Goal: Information Seeking & Learning: Learn about a topic

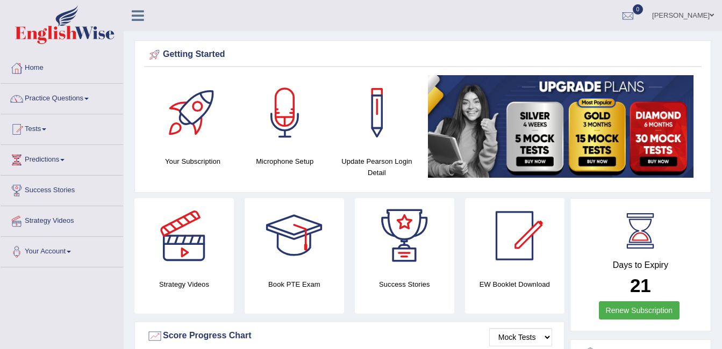
click at [70, 106] on link "Practice Questions" at bounding box center [62, 97] width 123 height 27
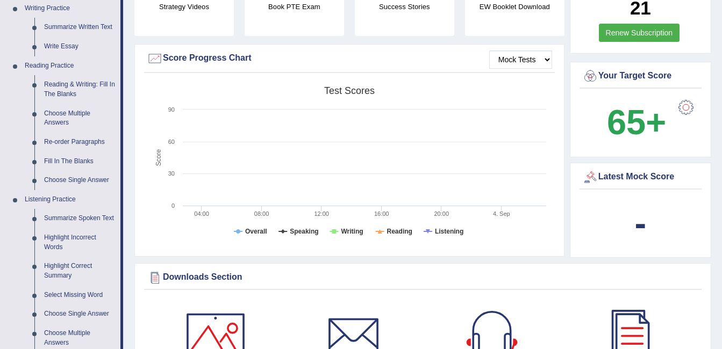
scroll to position [279, 0]
click at [77, 96] on link "Reading & Writing: Fill In The Blanks" at bounding box center [79, 89] width 81 height 28
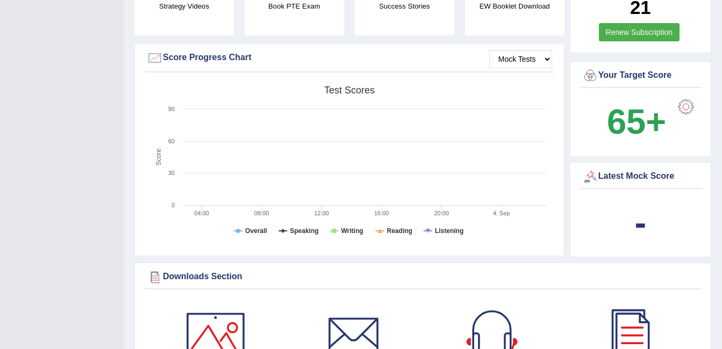
scroll to position [248, 0]
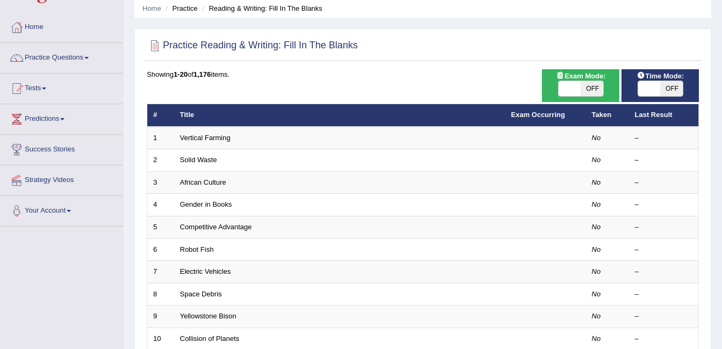
scroll to position [41, 0]
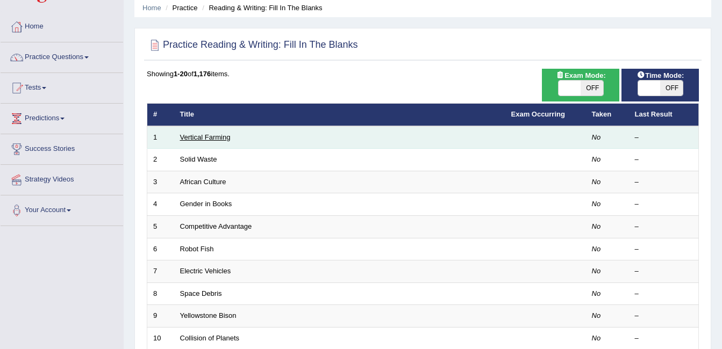
click at [219, 138] on link "Vertical Farming" at bounding box center [205, 137] width 51 height 8
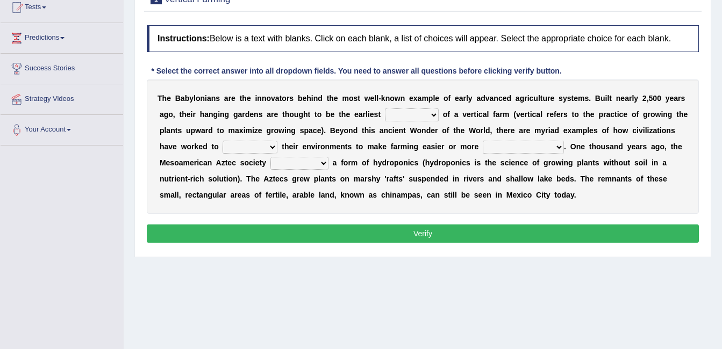
scroll to position [130, 0]
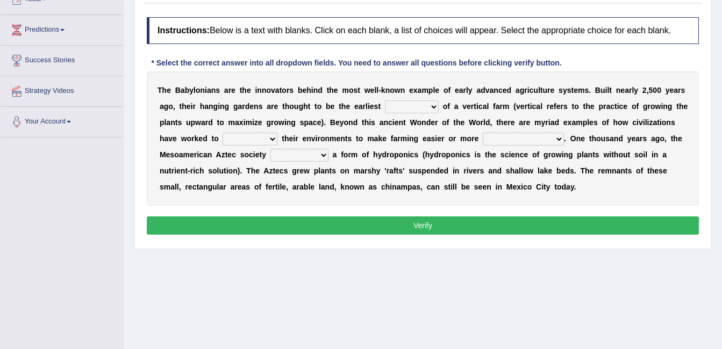
click at [401, 105] on select "prototype failure discredit protocol" at bounding box center [412, 107] width 54 height 13
select select "prototype"
click at [385, 101] on select "prototype failure discredit protocol" at bounding box center [412, 107] width 54 height 13
click at [223, 138] on select "manipulate escape respect disarrange" at bounding box center [250, 139] width 55 height 13
select select "manipulate"
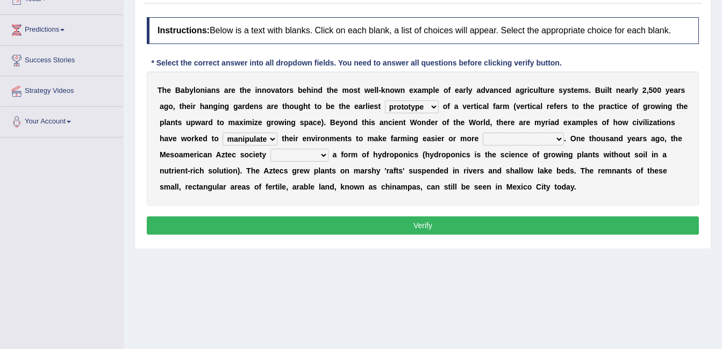
click at [223, 133] on select "manipulate escape respect disarrange" at bounding box center [250, 139] width 55 height 13
click at [483, 139] on select "productive constructive connective counterproductive" at bounding box center [523, 139] width 81 height 13
select select "productive"
click at [483, 133] on select "productive constructive connective counterproductive" at bounding box center [523, 139] width 81 height 13
click at [270, 156] on select "domineered volunteered pioneered engineered" at bounding box center [299, 155] width 58 height 13
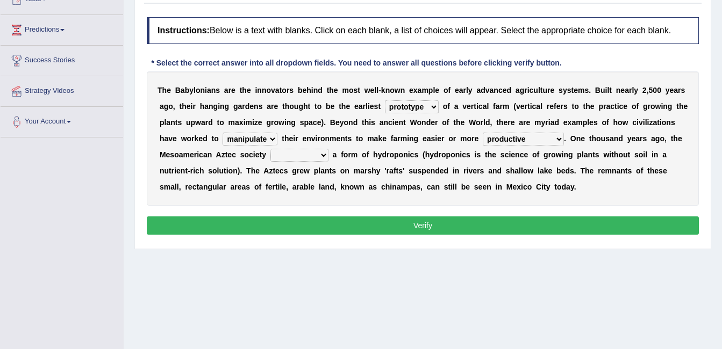
click at [289, 203] on div "T h e B a b y l o n i a n s a r e t h e i n n o v a t o r s b e h i n d t h e m…" at bounding box center [423, 139] width 552 height 134
click at [270, 152] on select "domineered volunteered pioneered engineered" at bounding box center [299, 155] width 58 height 13
select select "volunteered"
click at [270, 149] on select "domineered volunteered pioneered engineered" at bounding box center [299, 155] width 58 height 13
click at [442, 218] on button "Verify" at bounding box center [423, 226] width 552 height 18
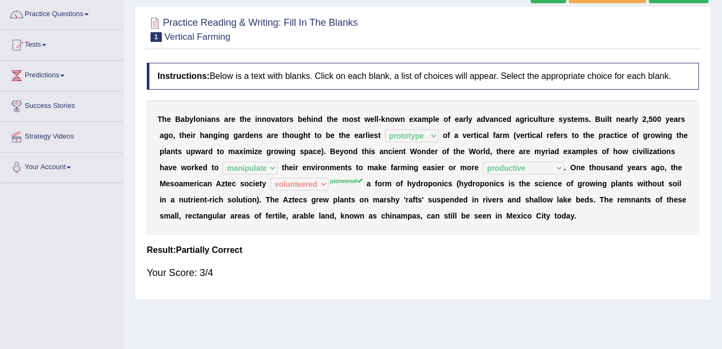
scroll to position [82, 0]
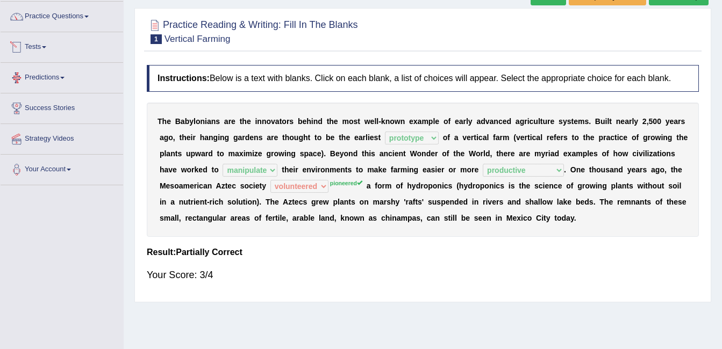
click at [42, 42] on link "Tests" at bounding box center [62, 45] width 123 height 27
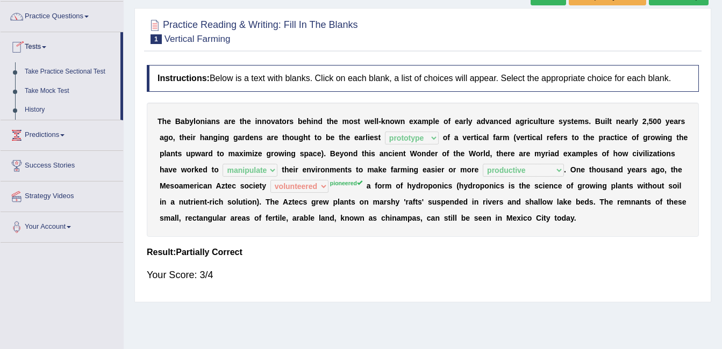
click at [52, 49] on link "Tests" at bounding box center [61, 45] width 120 height 27
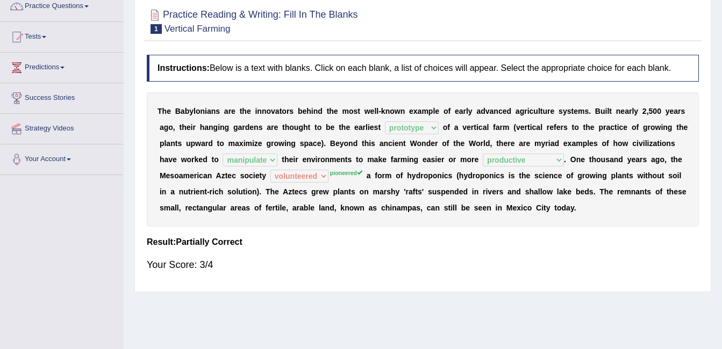
scroll to position [53, 0]
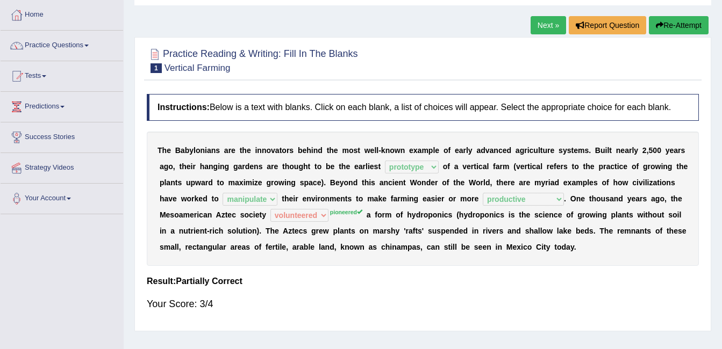
click at [89, 46] on span at bounding box center [86, 46] width 4 height 2
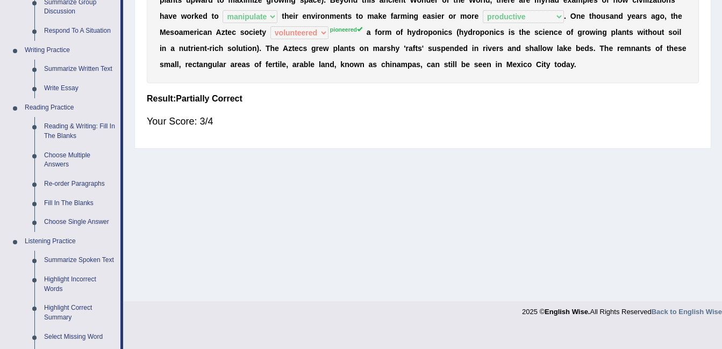
scroll to position [238, 0]
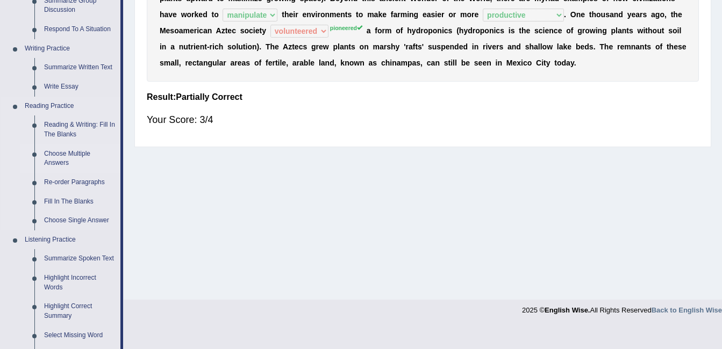
click at [63, 156] on link "Choose Multiple Answers" at bounding box center [79, 159] width 81 height 28
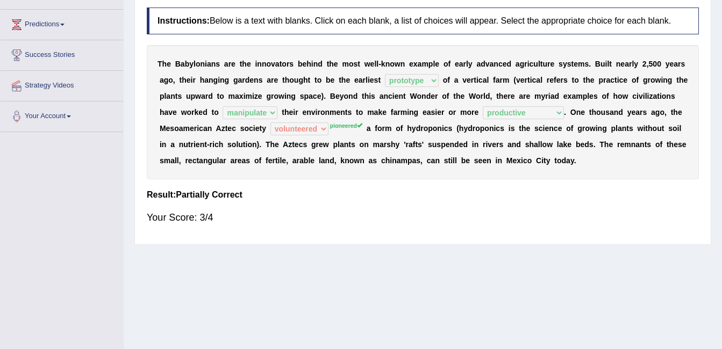
scroll to position [215, 0]
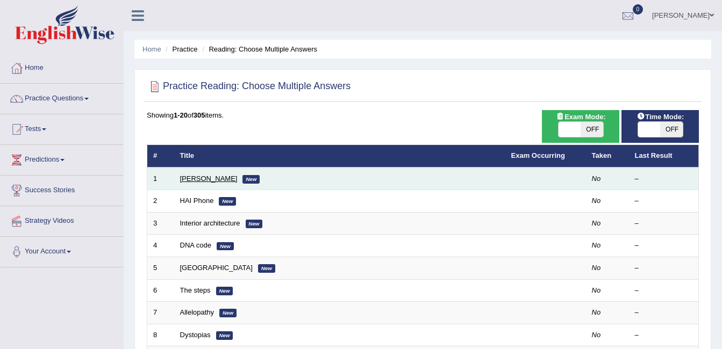
click at [192, 175] on link "[PERSON_NAME]" at bounding box center [209, 179] width 58 height 8
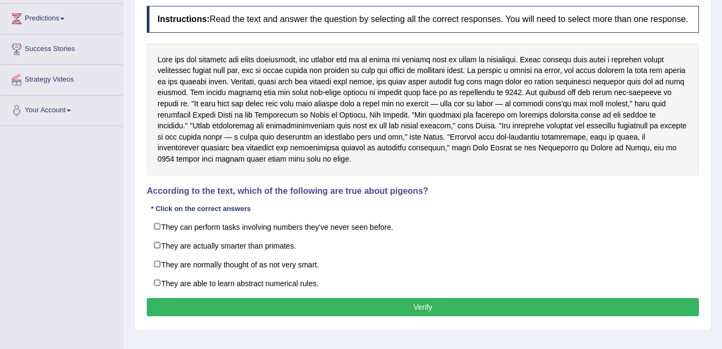
scroll to position [163, 0]
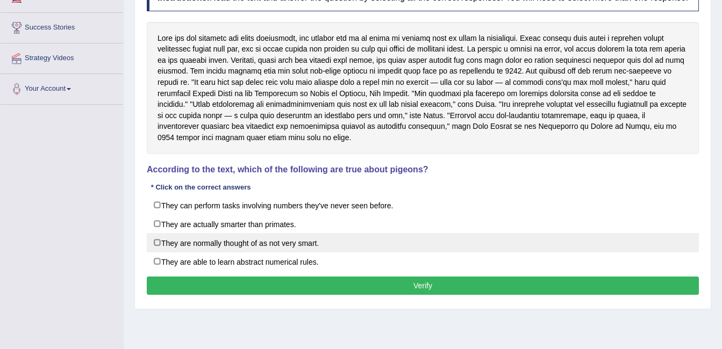
click at [182, 240] on label "They are normally thought of as not very smart." at bounding box center [423, 242] width 552 height 19
checkbox input "true"
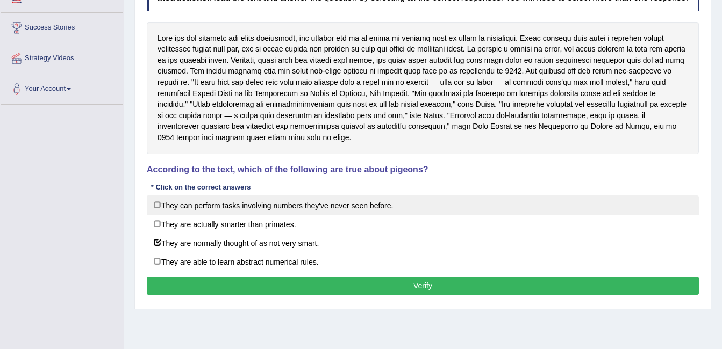
click at [232, 206] on label "They can perform tasks involving numbers they've never seen before." at bounding box center [423, 205] width 552 height 19
checkbox input "true"
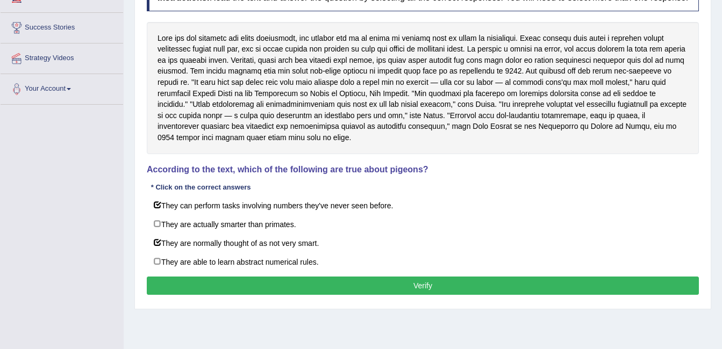
click at [459, 281] on button "Verify" at bounding box center [423, 286] width 552 height 18
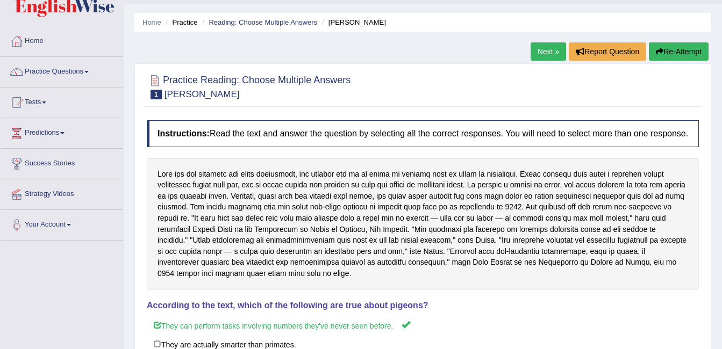
scroll to position [30, 0]
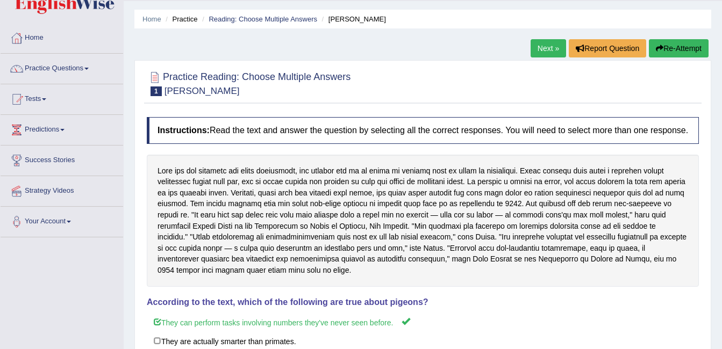
click at [547, 44] on link "Next »" at bounding box center [548, 48] width 35 height 18
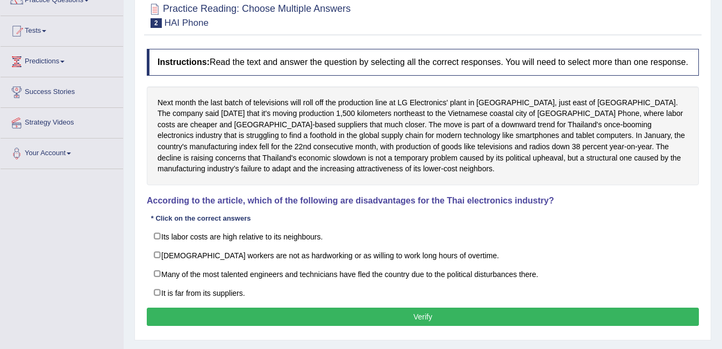
scroll to position [101, 0]
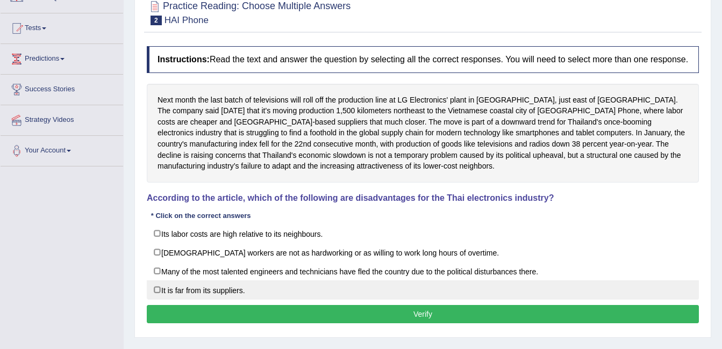
click at [213, 296] on label "It is far from its suppliers." at bounding box center [423, 290] width 552 height 19
checkbox input "true"
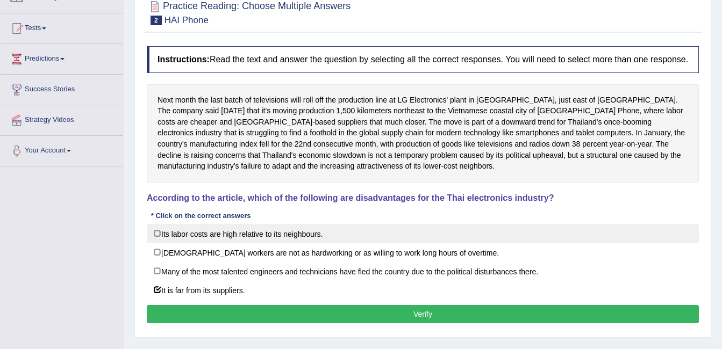
click at [279, 231] on label "Its labor costs are high relative to its neighbours." at bounding box center [423, 233] width 552 height 19
checkbox input "true"
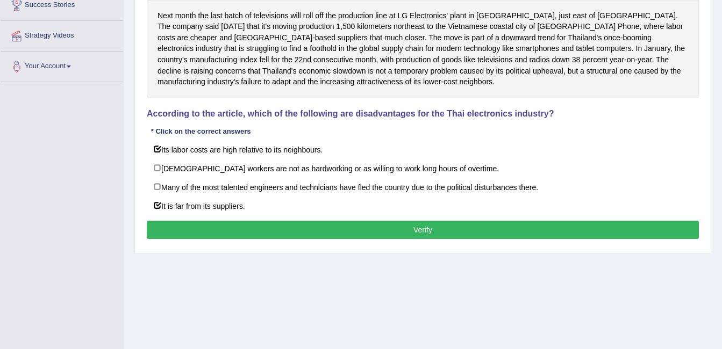
scroll to position [197, 0]
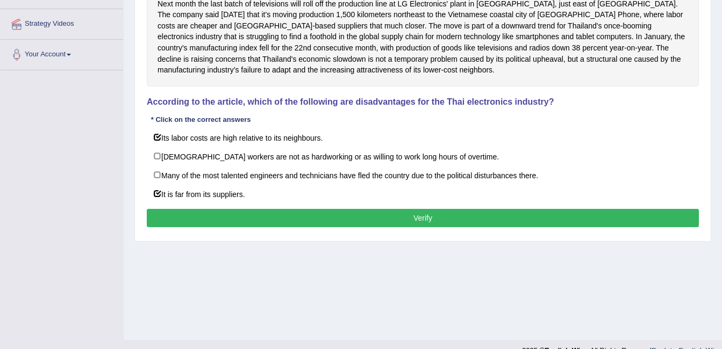
click at [434, 224] on button "Verify" at bounding box center [423, 218] width 552 height 18
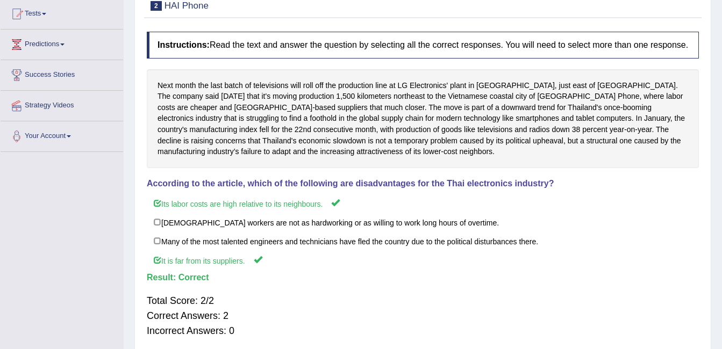
scroll to position [0, 0]
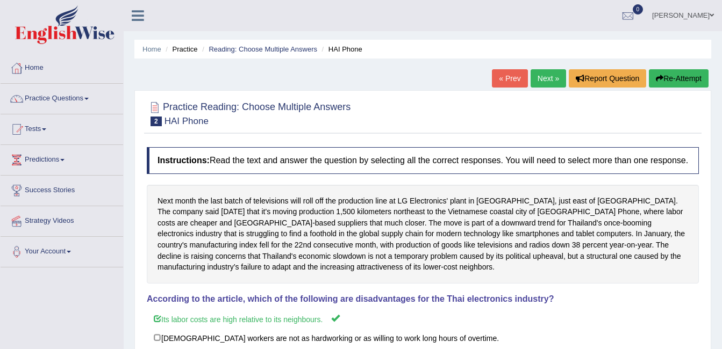
click at [65, 160] on span at bounding box center [62, 160] width 4 height 2
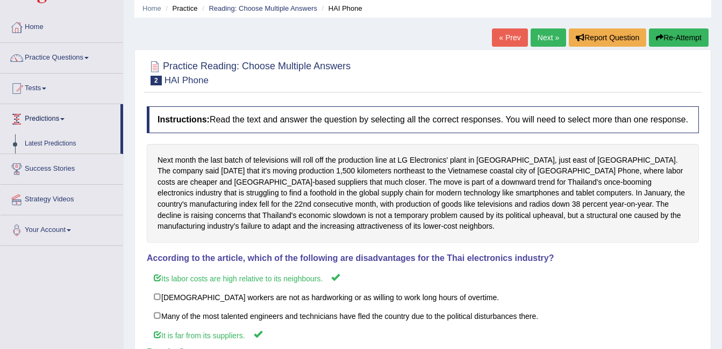
scroll to position [44, 0]
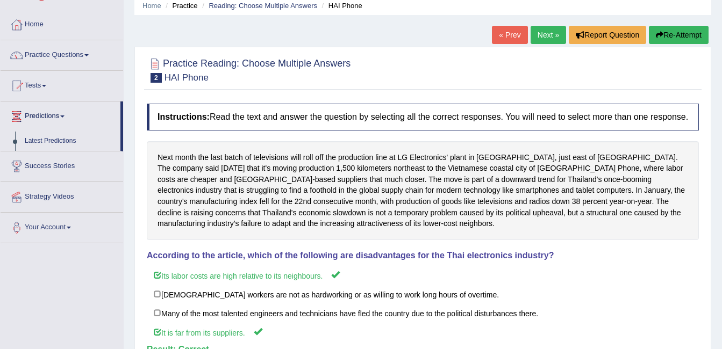
click at [78, 64] on link "Practice Questions" at bounding box center [62, 53] width 123 height 27
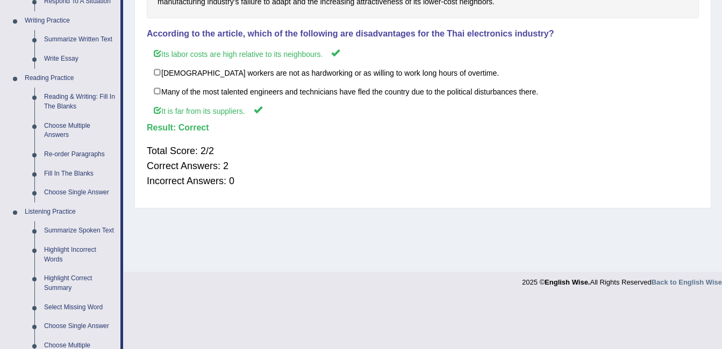
scroll to position [273, 0]
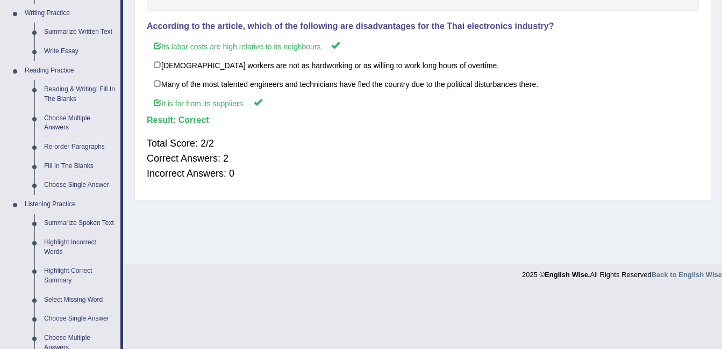
click at [89, 146] on link "Re-order Paragraphs" at bounding box center [79, 147] width 81 height 19
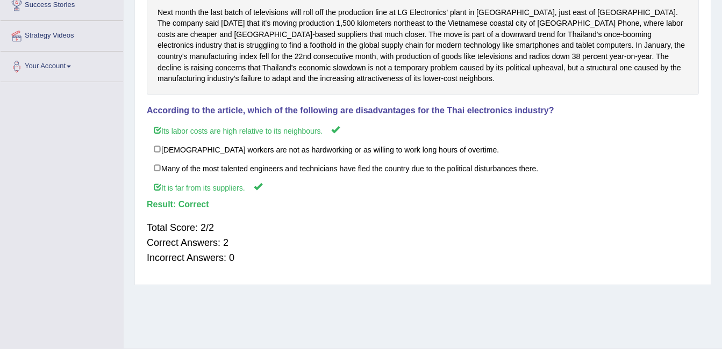
scroll to position [160, 0]
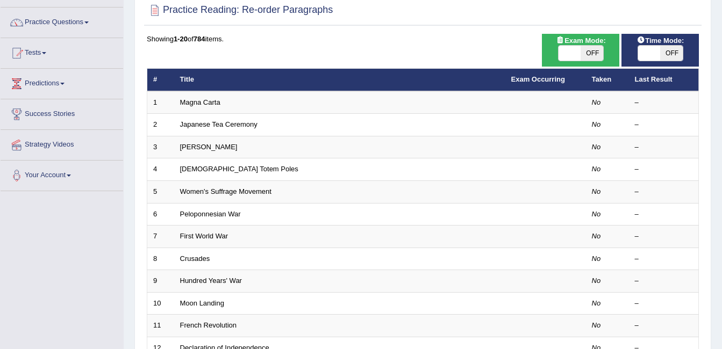
scroll to position [78, 0]
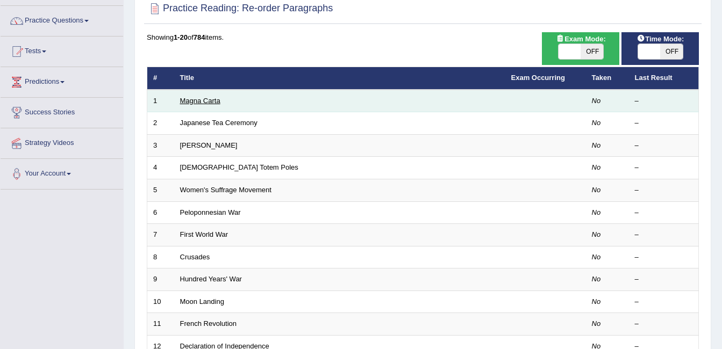
click at [189, 102] on link "Magna Carta" at bounding box center [200, 101] width 40 height 8
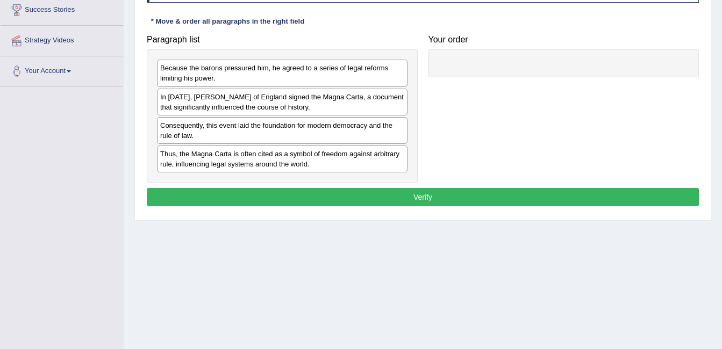
scroll to position [190, 0]
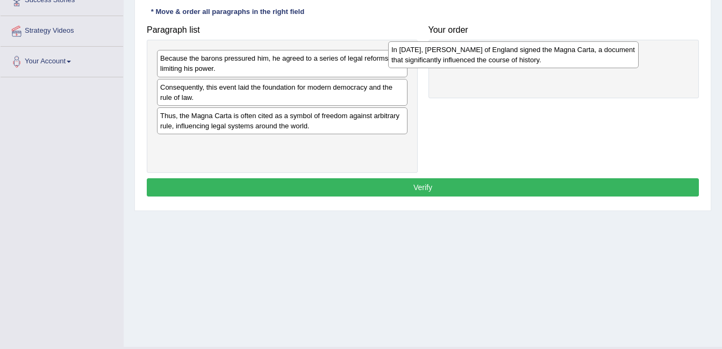
drag, startPoint x: 308, startPoint y: 96, endPoint x: 539, endPoint y: 59, distance: 234.2
click at [539, 59] on div "In [DATE], [PERSON_NAME] of England signed the Magna Carta, a document that sig…" at bounding box center [513, 54] width 251 height 27
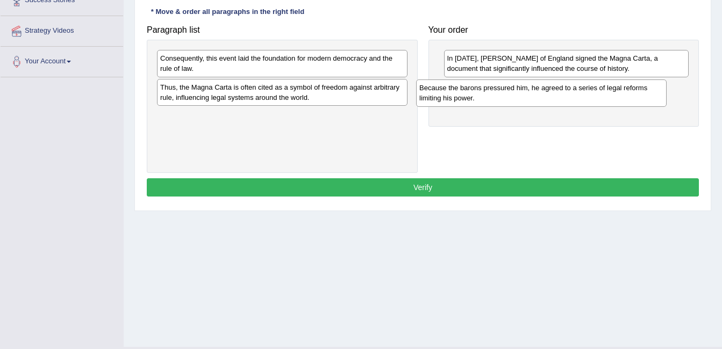
drag, startPoint x: 315, startPoint y: 62, endPoint x: 574, endPoint y: 91, distance: 260.8
click at [574, 91] on div "Because the barons pressured him, he agreed to a series of legal reforms limiti…" at bounding box center [541, 93] width 251 height 27
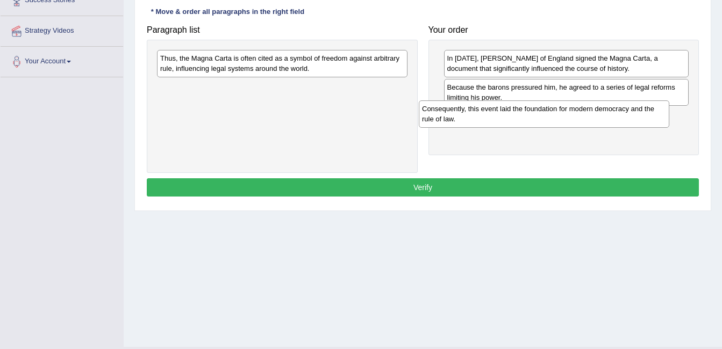
drag, startPoint x: 360, startPoint y: 66, endPoint x: 622, endPoint y: 117, distance: 266.7
click at [622, 117] on div "Consequently, this event laid the foundation for modern democracy and the rule …" at bounding box center [544, 114] width 251 height 27
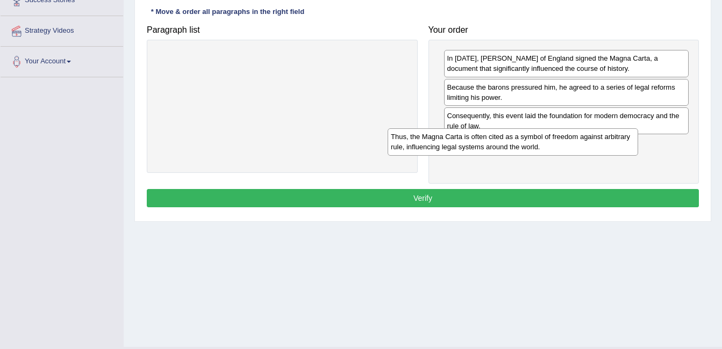
drag, startPoint x: 363, startPoint y: 65, endPoint x: 597, endPoint y: 145, distance: 247.6
click at [597, 145] on div "Thus, the Magna Carta is often cited as a symbol of freedom against arbitrary r…" at bounding box center [513, 142] width 251 height 27
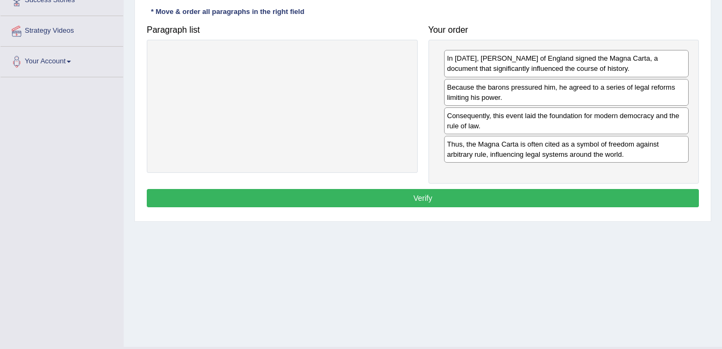
click at [498, 196] on button "Verify" at bounding box center [423, 198] width 552 height 18
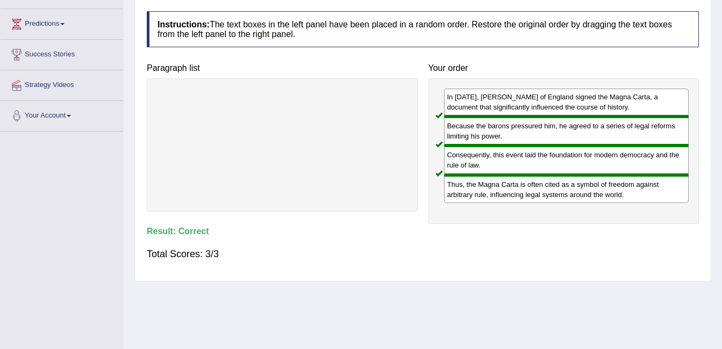
scroll to position [0, 0]
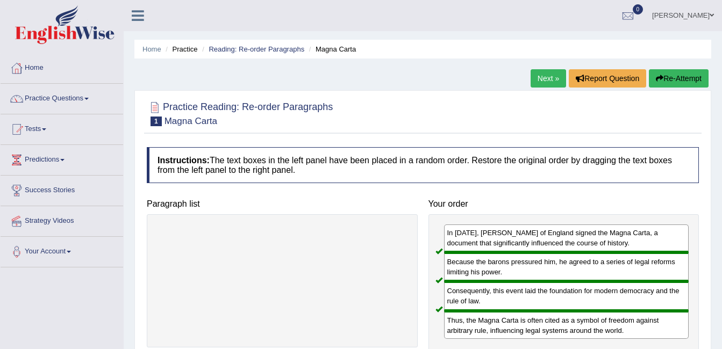
click at [669, 228] on div "In 1215, King John of England signed the Magna Carta, a document that significa…" at bounding box center [566, 239] width 245 height 28
click at [541, 82] on link "Next »" at bounding box center [548, 78] width 35 height 18
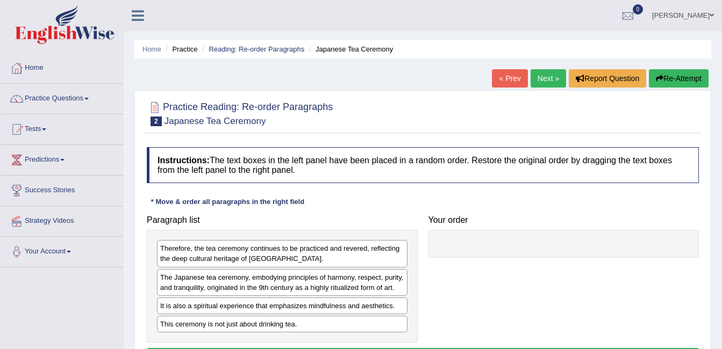
click at [569, 272] on div "Paragraph list Therefore, the tea ceremony continues to be practiced and revere…" at bounding box center [422, 276] width 563 height 133
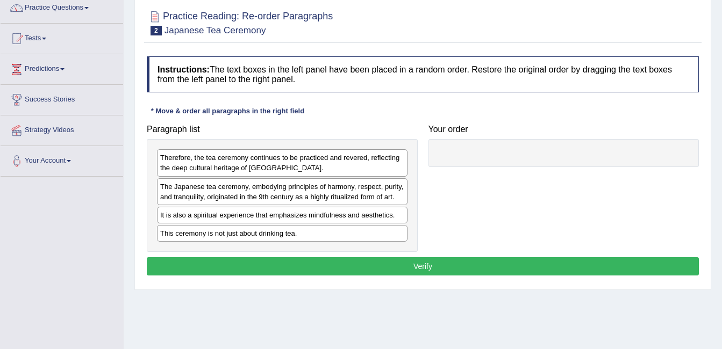
scroll to position [95, 0]
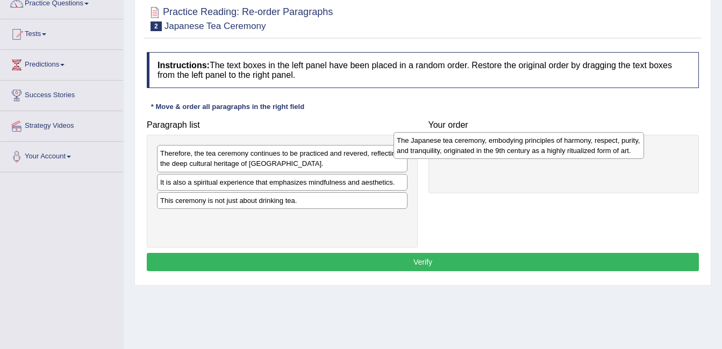
drag, startPoint x: 385, startPoint y: 184, endPoint x: 622, endPoint y: 142, distance: 240.3
click at [622, 142] on div "The Japanese tea ceremony, embodying principles of harmony, respect, purity, an…" at bounding box center [519, 145] width 251 height 27
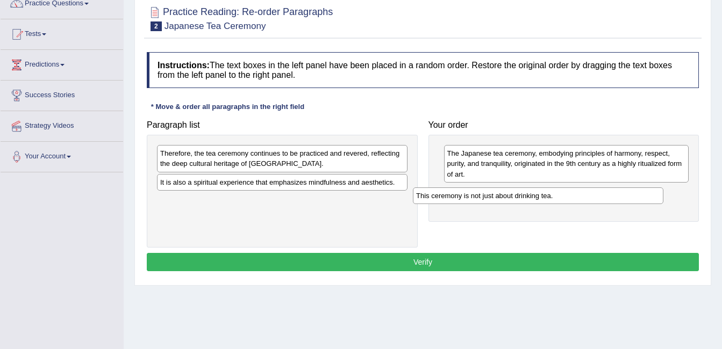
drag, startPoint x: 346, startPoint y: 204, endPoint x: 602, endPoint y: 199, distance: 256.0
click at [602, 199] on div "This ceremony is not just about drinking tea." at bounding box center [538, 196] width 251 height 17
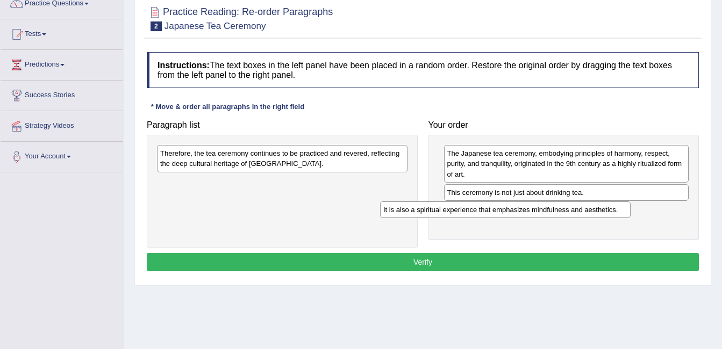
drag, startPoint x: 288, startPoint y: 184, endPoint x: 512, endPoint y: 212, distance: 225.4
click at [512, 212] on div "It is also a spiritual experience that emphasizes mindfulness and aesthetics." at bounding box center [505, 210] width 251 height 17
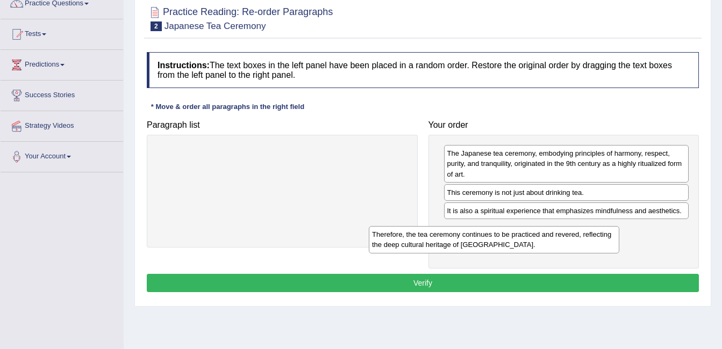
drag, startPoint x: 305, startPoint y: 160, endPoint x: 520, endPoint y: 241, distance: 229.9
click at [520, 241] on div "Therefore, the tea ceremony continues to be practiced and revered, reflecting t…" at bounding box center [494, 239] width 251 height 27
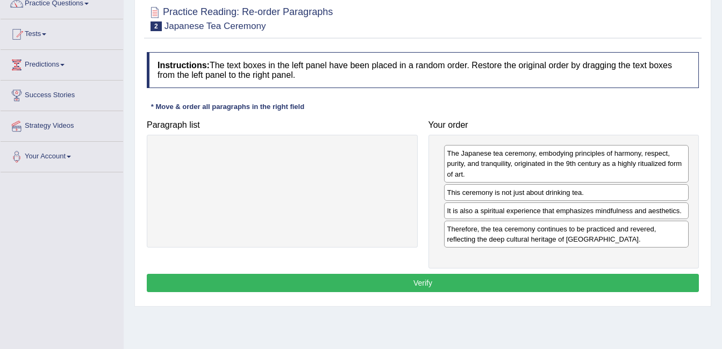
click at [461, 279] on button "Verify" at bounding box center [423, 283] width 552 height 18
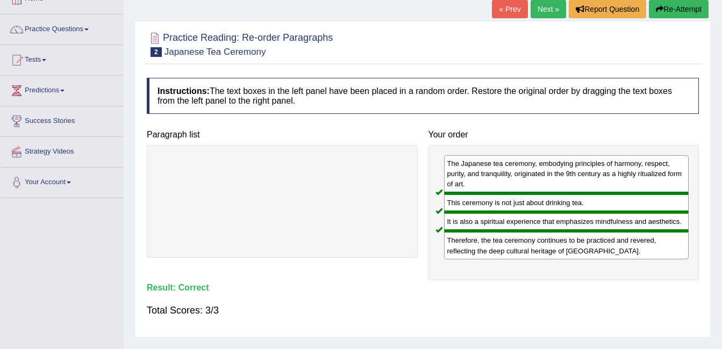
scroll to position [41, 0]
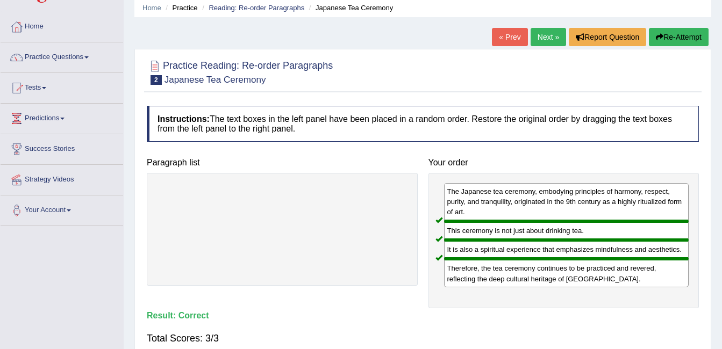
click at [89, 56] on span at bounding box center [86, 57] width 4 height 2
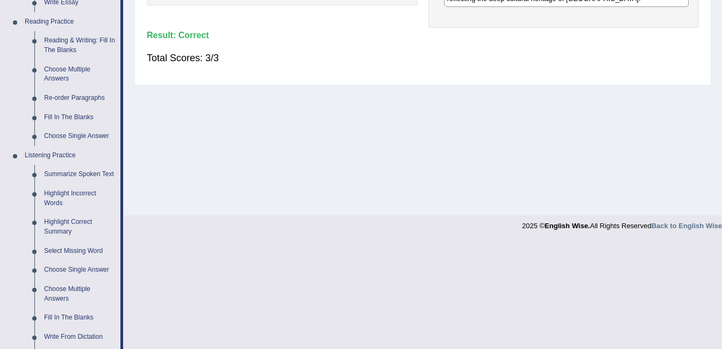
scroll to position [325, 0]
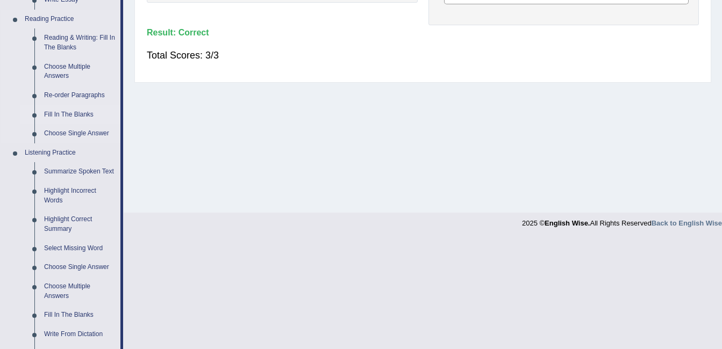
click at [82, 114] on link "Fill In The Blanks" at bounding box center [79, 114] width 81 height 19
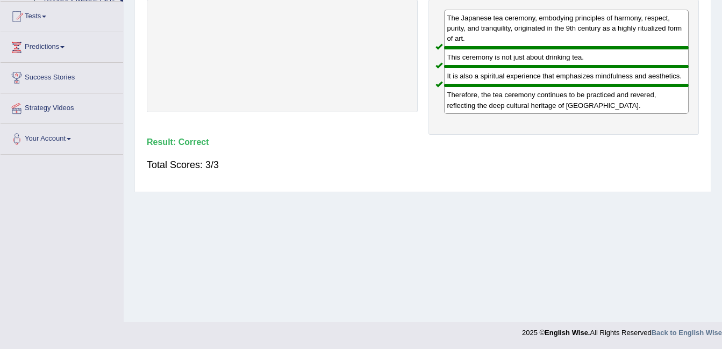
scroll to position [215, 0]
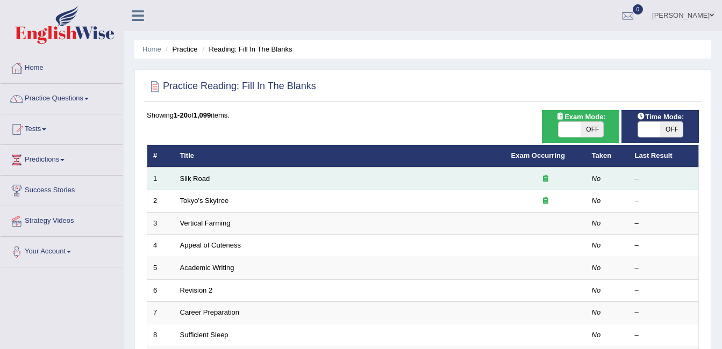
click at [248, 187] on td "Silk Road" at bounding box center [339, 179] width 331 height 23
click at [197, 179] on link "Silk Road" at bounding box center [195, 179] width 30 height 8
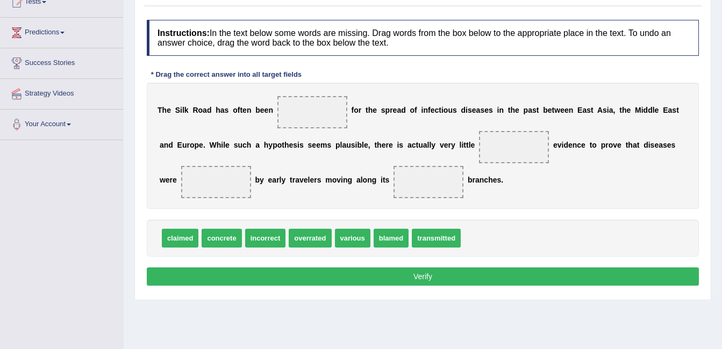
scroll to position [141, 0]
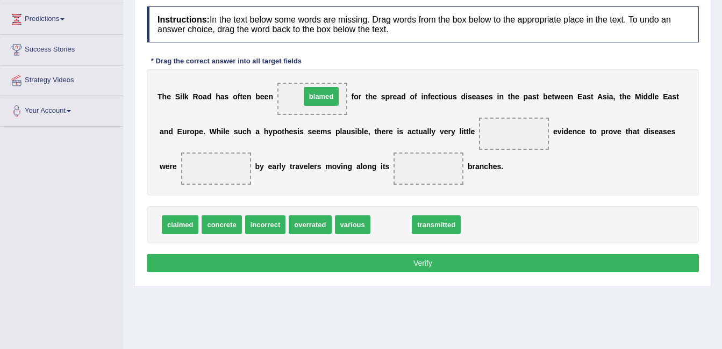
drag, startPoint x: 393, startPoint y: 229, endPoint x: 323, endPoint y: 100, distance: 146.3
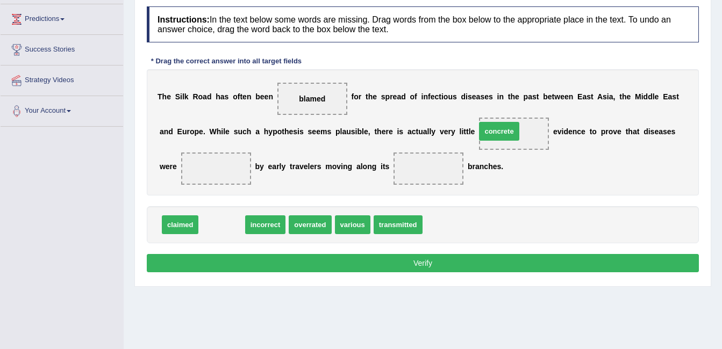
drag, startPoint x: 217, startPoint y: 223, endPoint x: 486, endPoint y: 131, distance: 284.3
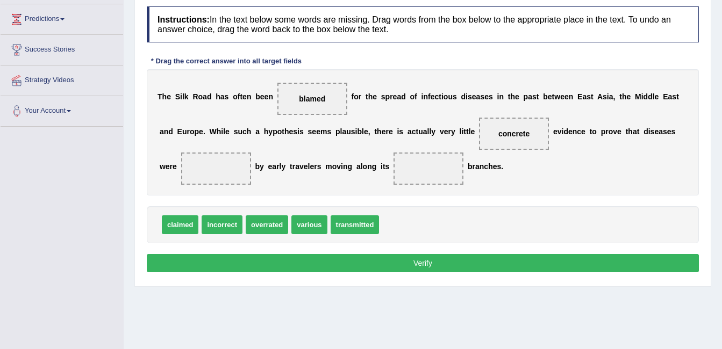
click at [356, 224] on span "transmitted" at bounding box center [355, 225] width 49 height 19
drag, startPoint x: 334, startPoint y: 228, endPoint x: 173, endPoint y: 170, distance: 171.4
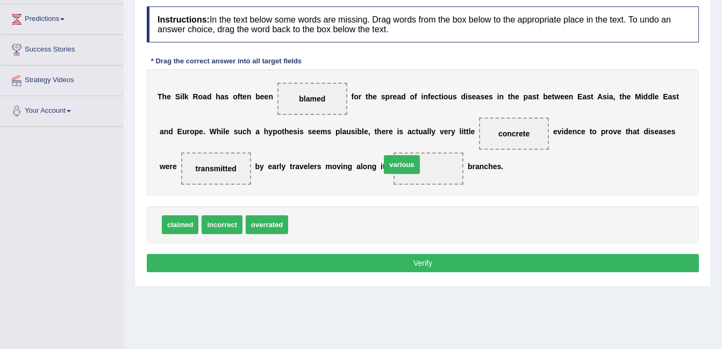
drag, startPoint x: 303, startPoint y: 224, endPoint x: 396, endPoint y: 164, distance: 110.4
click at [386, 259] on button "Verify" at bounding box center [423, 263] width 552 height 18
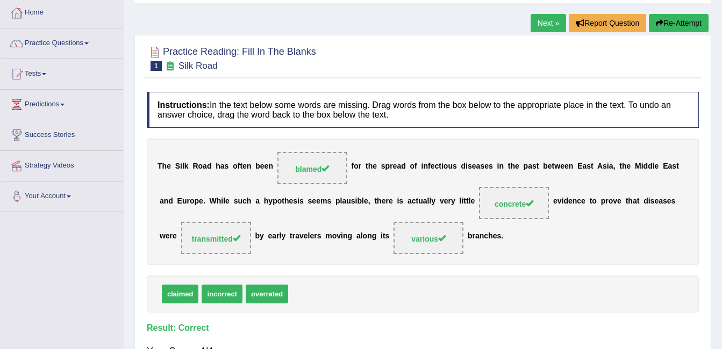
scroll to position [48, 0]
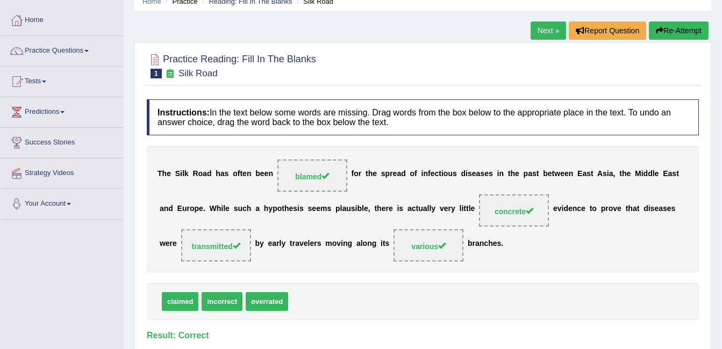
click at [531, 34] on link "Next »" at bounding box center [548, 31] width 35 height 18
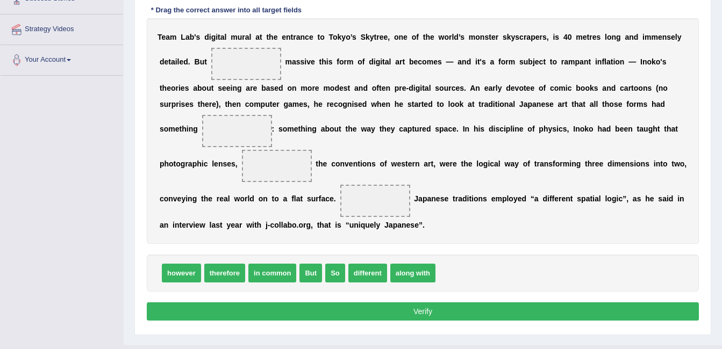
scroll to position [194, 0]
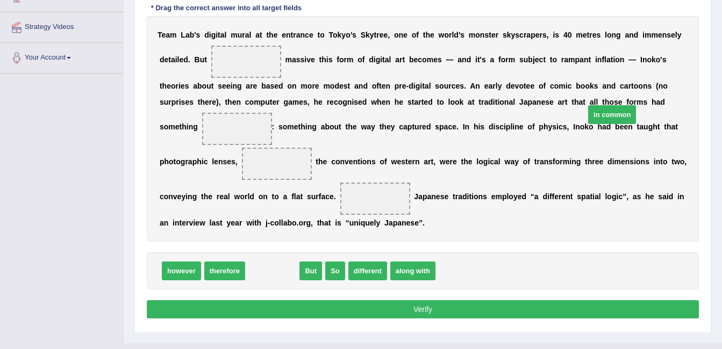
drag, startPoint x: 275, startPoint y: 269, endPoint x: 615, endPoint y: 113, distance: 374.1
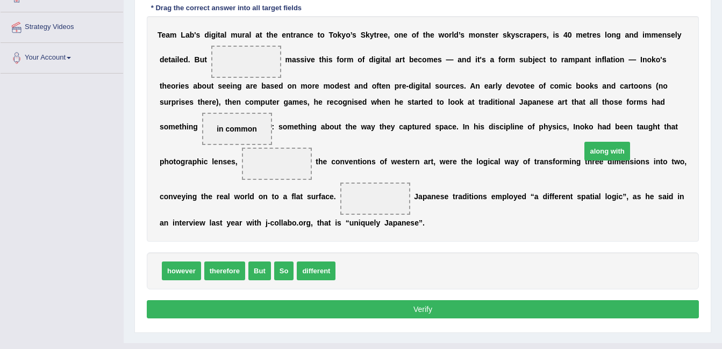
drag, startPoint x: 356, startPoint y: 272, endPoint x: 602, endPoint y: 152, distance: 273.7
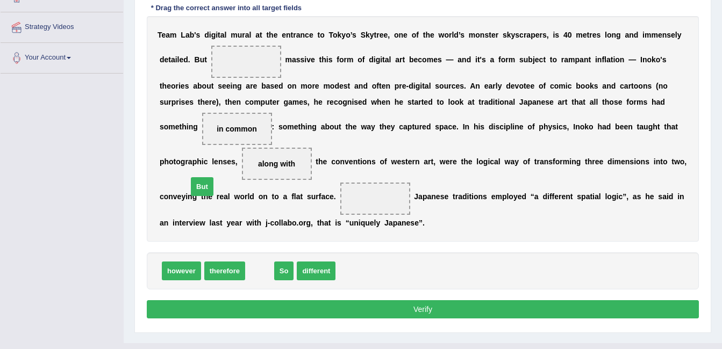
drag, startPoint x: 256, startPoint y: 268, endPoint x: 199, endPoint y: 184, distance: 102.2
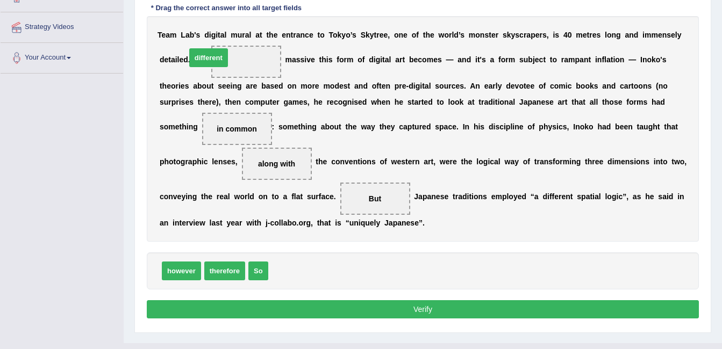
drag, startPoint x: 281, startPoint y: 268, endPoint x: 201, endPoint y: 59, distance: 224.7
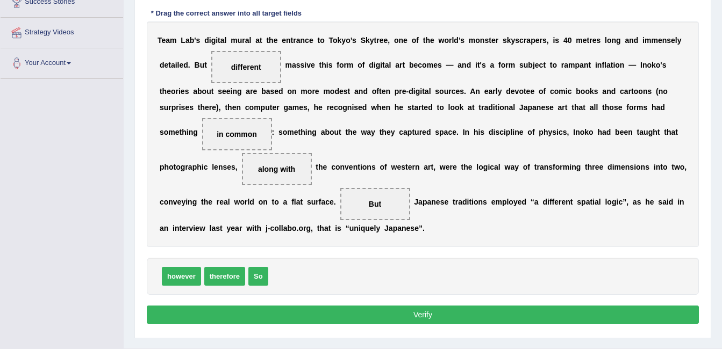
scroll to position [215, 0]
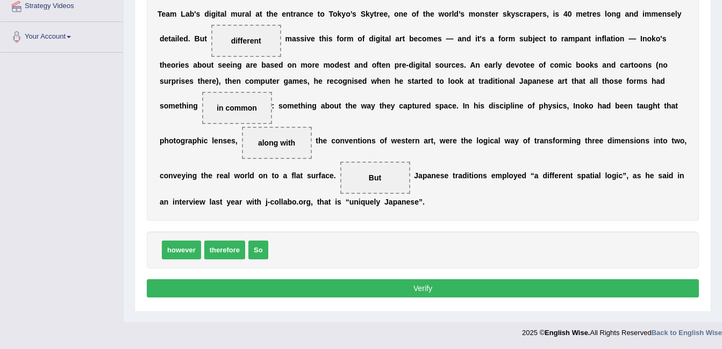
click at [484, 296] on button "Verify" at bounding box center [423, 289] width 552 height 18
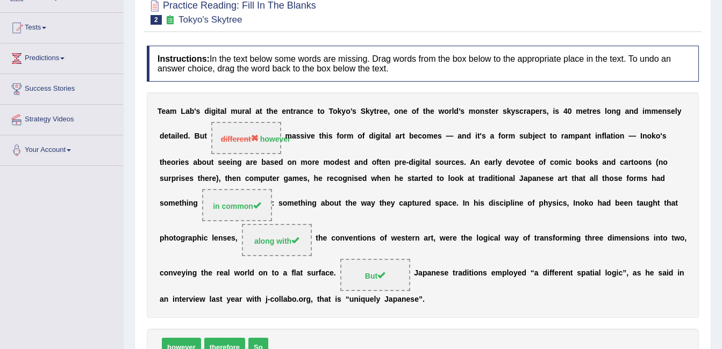
scroll to position [40, 0]
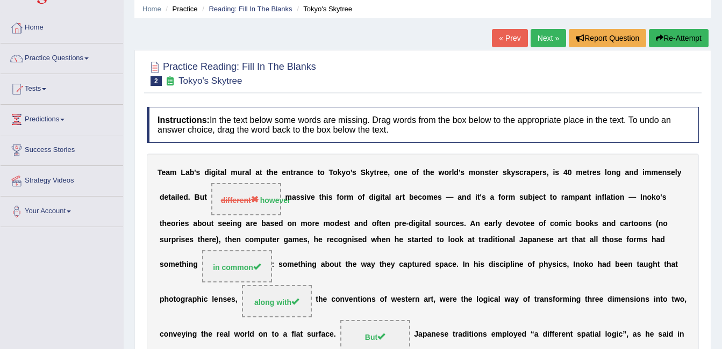
click at [539, 38] on link "Next »" at bounding box center [548, 38] width 35 height 18
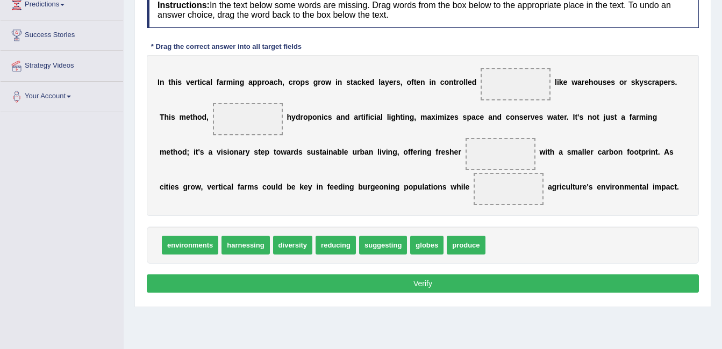
scroll to position [186, 0]
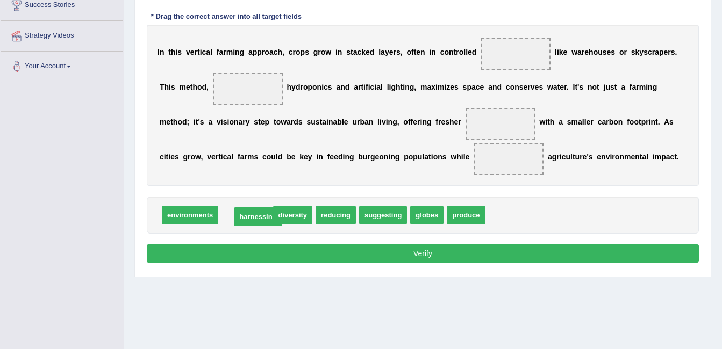
drag, startPoint x: 237, startPoint y: 215, endPoint x: 249, endPoint y: 217, distance: 12.5
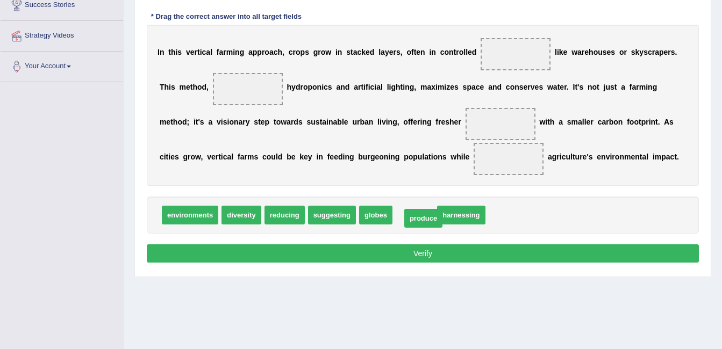
drag, startPoint x: 393, startPoint y: 217, endPoint x: 401, endPoint y: 219, distance: 8.3
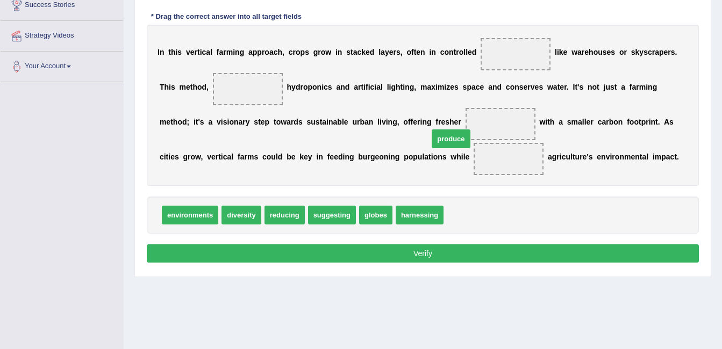
drag, startPoint x: 458, startPoint y: 216, endPoint x: 442, endPoint y: 140, distance: 77.9
drag, startPoint x: 417, startPoint y: 162, endPoint x: 423, endPoint y: 122, distance: 40.2
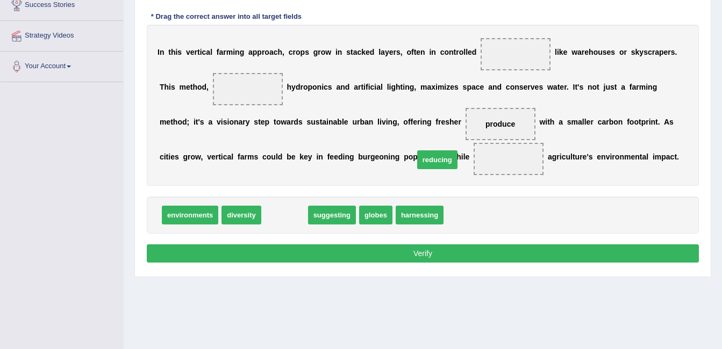
drag, startPoint x: 283, startPoint y: 219, endPoint x: 436, endPoint y: 163, distance: 162.6
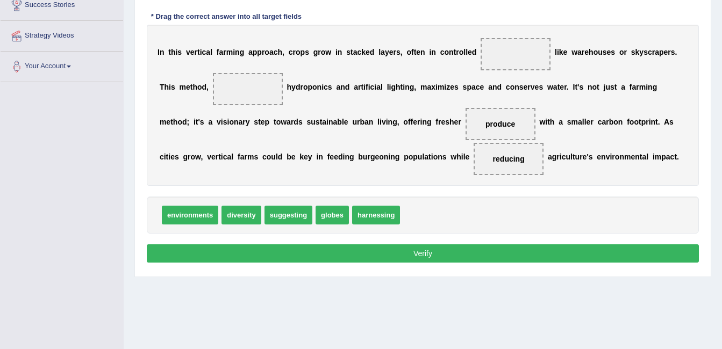
click at [190, 215] on span "environments" at bounding box center [190, 215] width 56 height 19
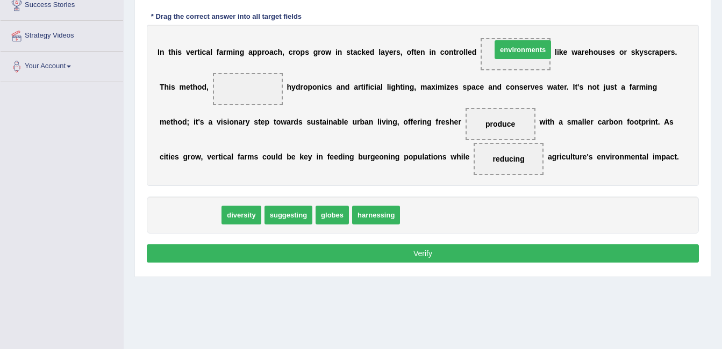
drag, startPoint x: 190, startPoint y: 215, endPoint x: 523, endPoint y: 49, distance: 371.8
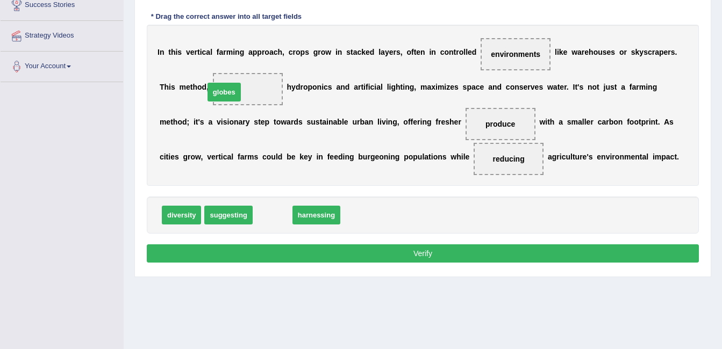
drag, startPoint x: 267, startPoint y: 215, endPoint x: 218, endPoint y: 91, distance: 132.8
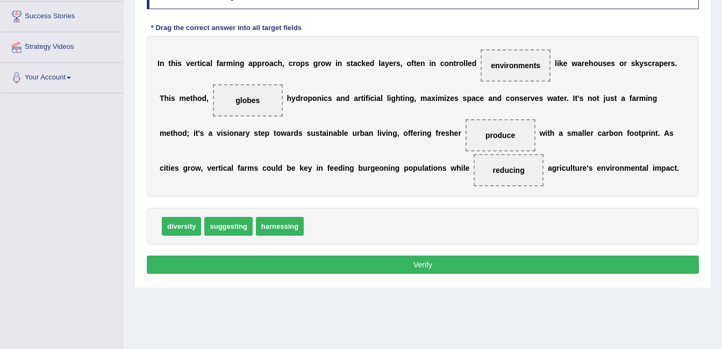
scroll to position [168, 0]
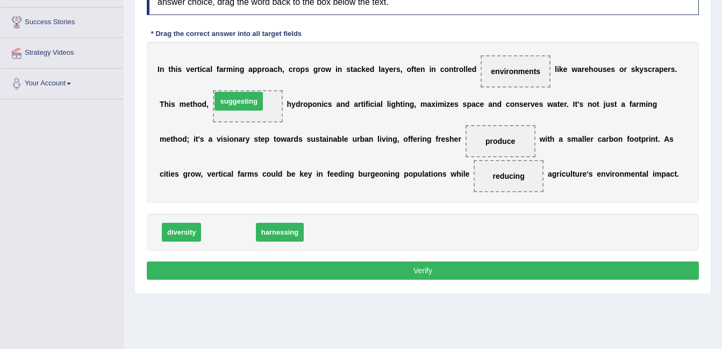
drag, startPoint x: 218, startPoint y: 235, endPoint x: 226, endPoint y: 105, distance: 129.8
drag, startPoint x: 239, startPoint y: 232, endPoint x: 238, endPoint y: 101, distance: 131.2
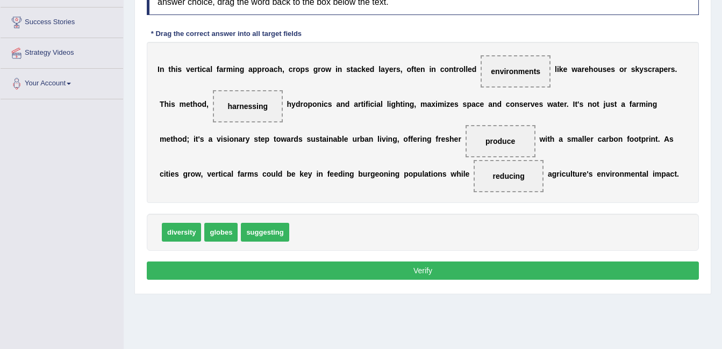
click at [436, 270] on button "Verify" at bounding box center [423, 271] width 552 height 18
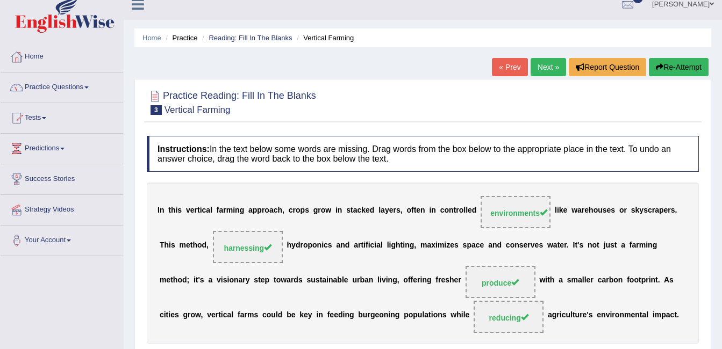
scroll to position [9, 0]
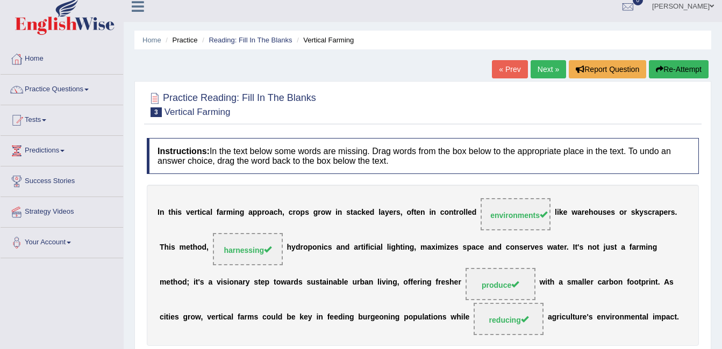
click at [544, 68] on link "Next »" at bounding box center [548, 69] width 35 height 18
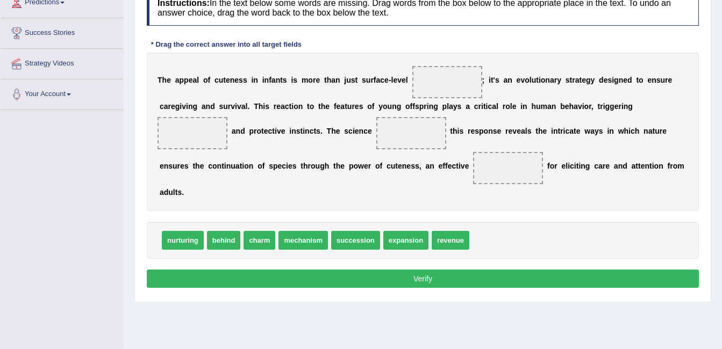
scroll to position [169, 0]
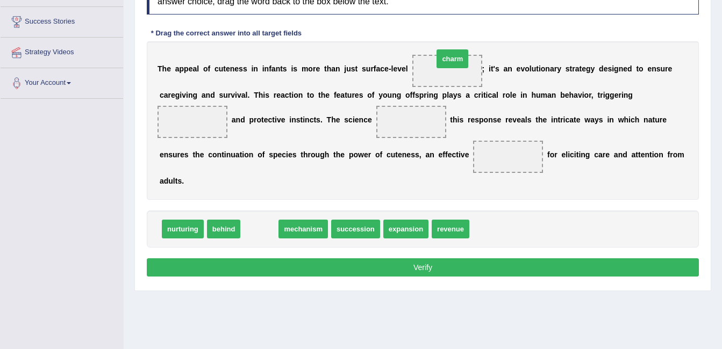
drag, startPoint x: 257, startPoint y: 231, endPoint x: 448, endPoint y: 65, distance: 253.1
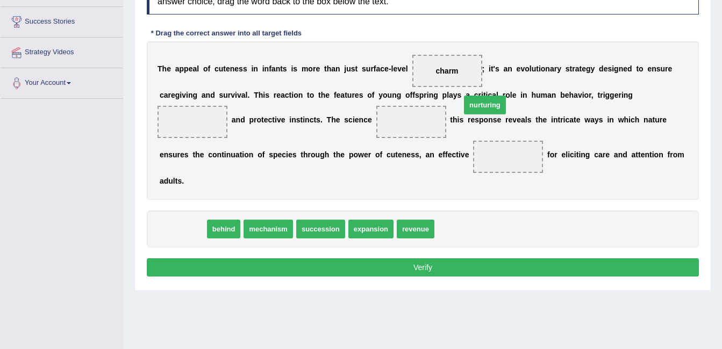
drag, startPoint x: 189, startPoint y: 230, endPoint x: 508, endPoint y: 99, distance: 343.9
click at [506, 99] on span "nurturing" at bounding box center [485, 105] width 42 height 19
drag, startPoint x: 173, startPoint y: 233, endPoint x: 598, endPoint y: 104, distance: 444.6
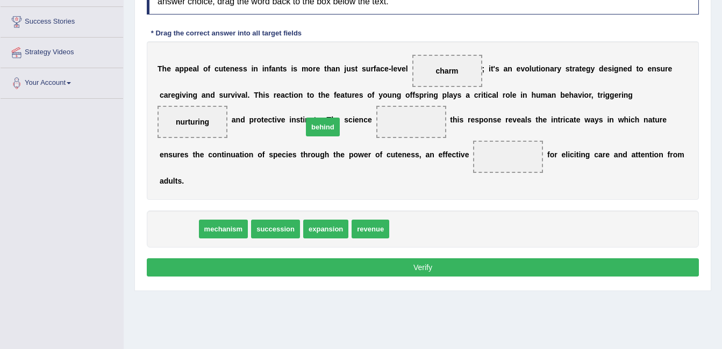
drag, startPoint x: 175, startPoint y: 228, endPoint x: 319, endPoint y: 126, distance: 176.6
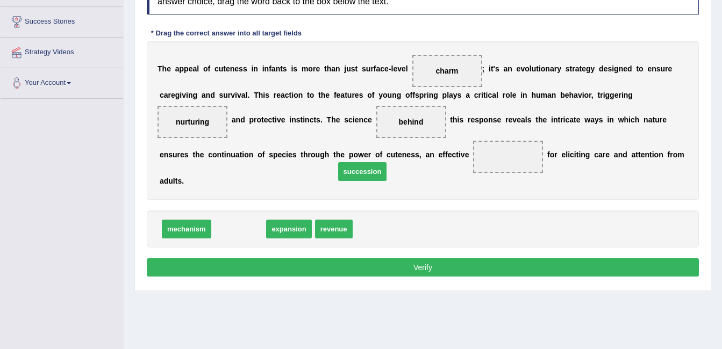
drag, startPoint x: 236, startPoint y: 229, endPoint x: 359, endPoint y: 172, distance: 135.7
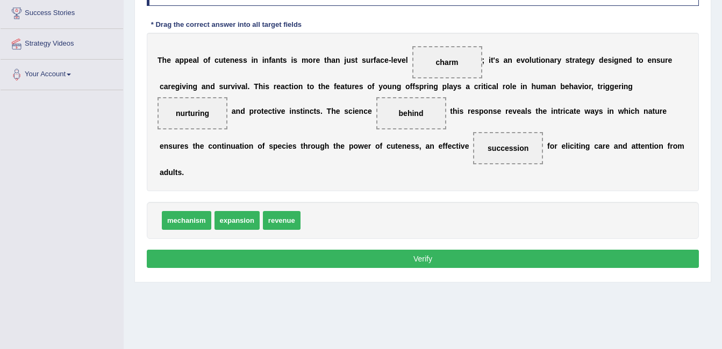
scroll to position [180, 0]
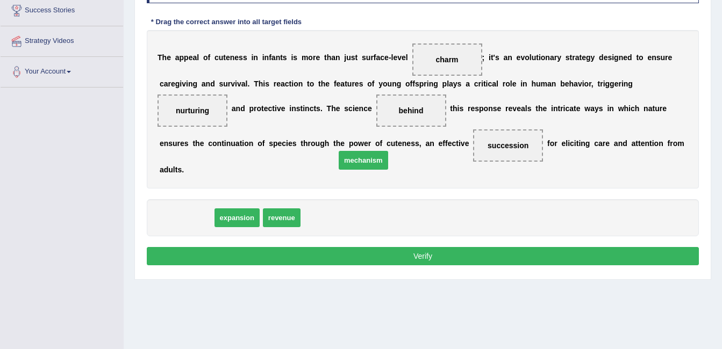
drag, startPoint x: 184, startPoint y: 223, endPoint x: 361, endPoint y: 166, distance: 186.0
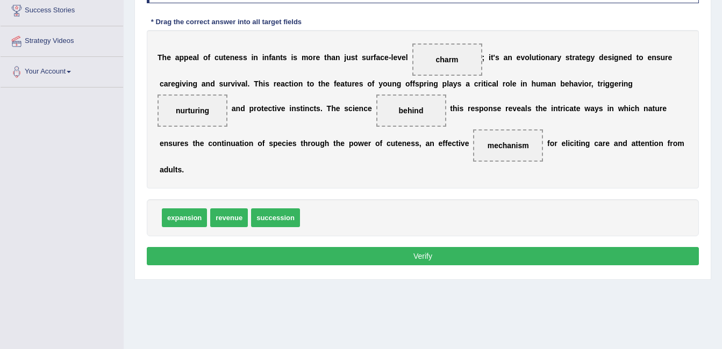
click at [439, 259] on button "Verify" at bounding box center [423, 256] width 552 height 18
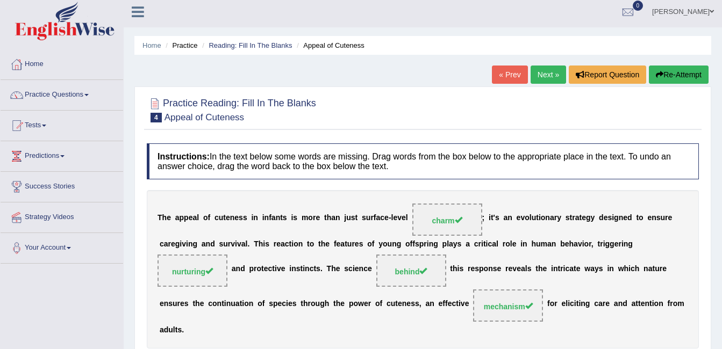
scroll to position [0, 0]
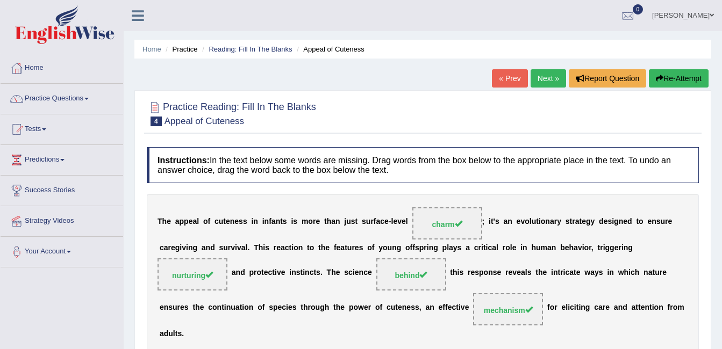
click at [610, 127] on div at bounding box center [423, 113] width 552 height 33
click at [546, 70] on link "Next »" at bounding box center [548, 78] width 35 height 18
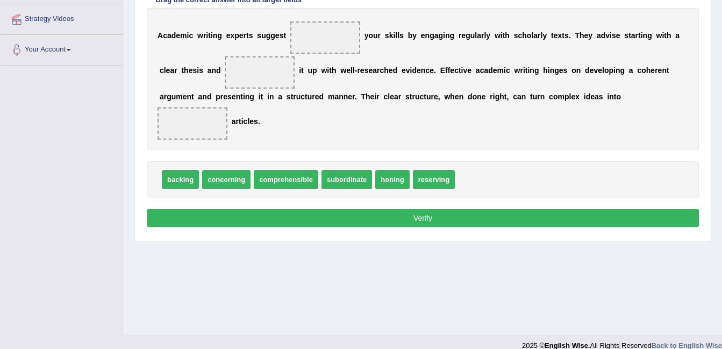
scroll to position [199, 0]
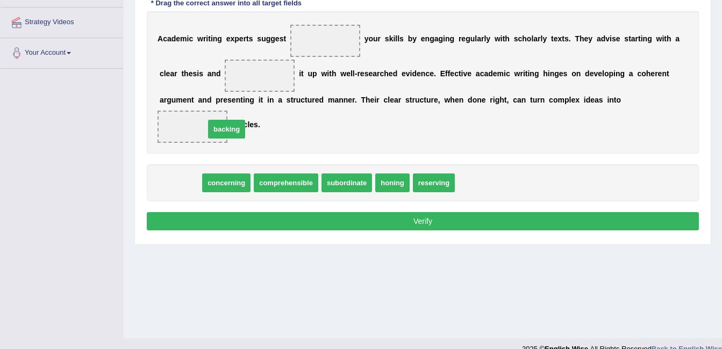
drag, startPoint x: 169, startPoint y: 172, endPoint x: 226, endPoint y: 112, distance: 82.1
click at [226, 120] on span "backing" at bounding box center [226, 129] width 37 height 19
drag, startPoint x: 181, startPoint y: 166, endPoint x: 227, endPoint y: 71, distance: 105.3
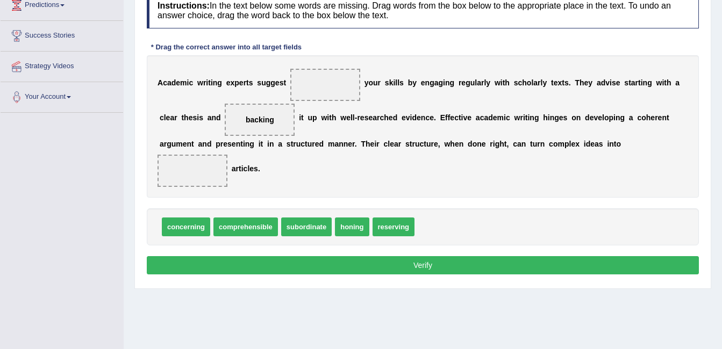
scroll to position [150, 0]
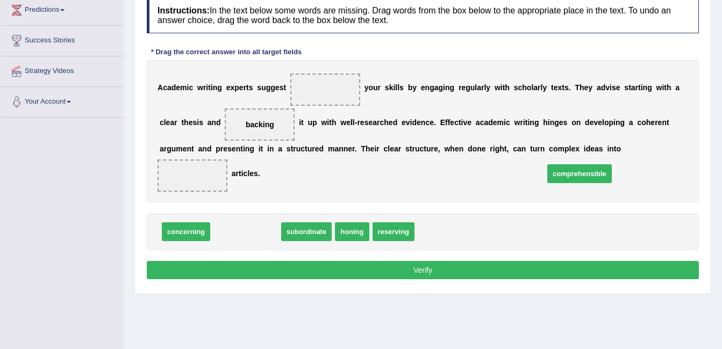
drag, startPoint x: 251, startPoint y: 215, endPoint x: 585, endPoint y: 156, distance: 338.9
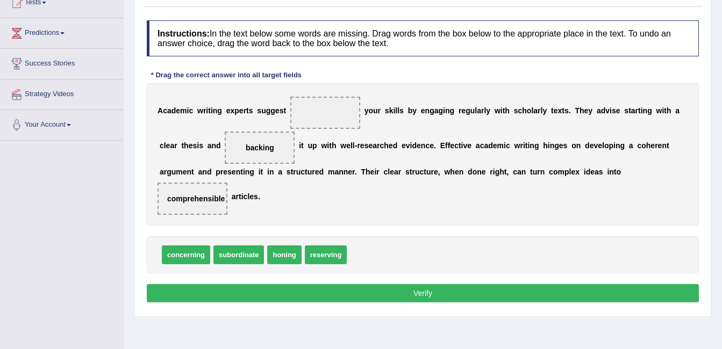
scroll to position [123, 0]
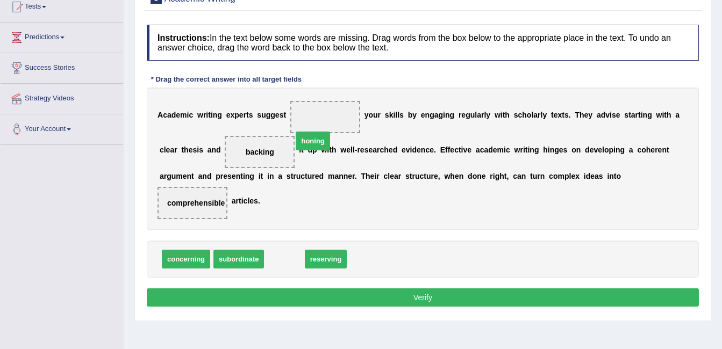
drag, startPoint x: 280, startPoint y: 245, endPoint x: 308, endPoint y: 126, distance: 121.7
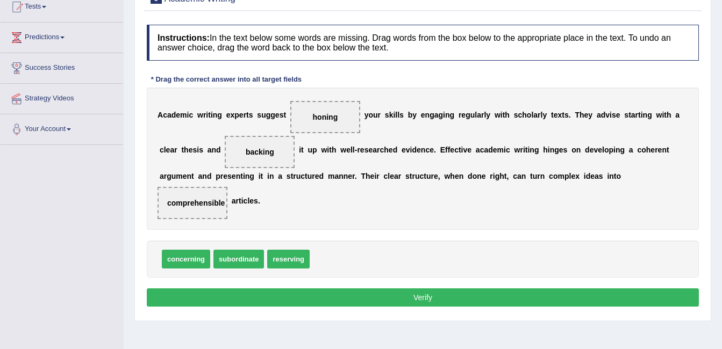
click at [502, 289] on button "Verify" at bounding box center [423, 298] width 552 height 18
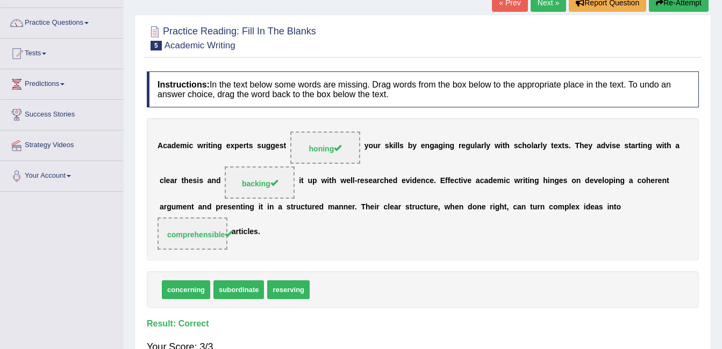
scroll to position [68, 0]
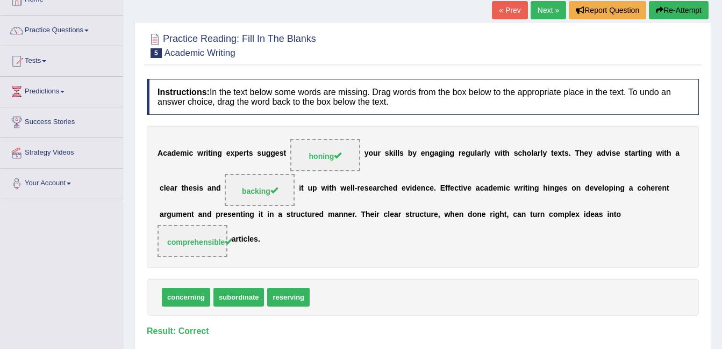
click at [547, 9] on link "Next »" at bounding box center [548, 10] width 35 height 18
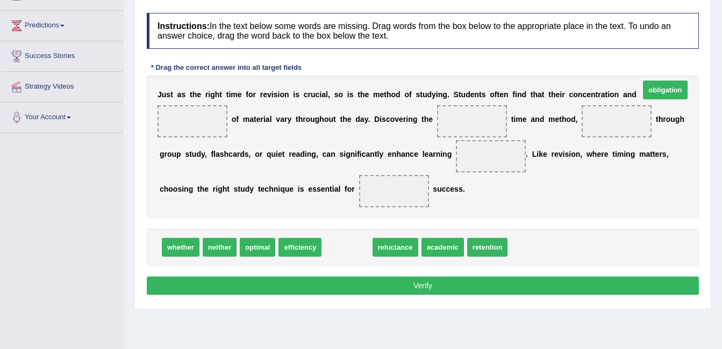
drag, startPoint x: 333, startPoint y: 263, endPoint x: 651, endPoint y: 106, distance: 354.7
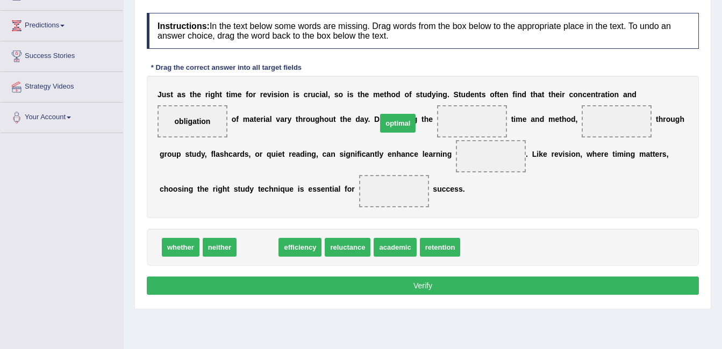
drag, startPoint x: 255, startPoint y: 265, endPoint x: 395, endPoint y: 140, distance: 187.4
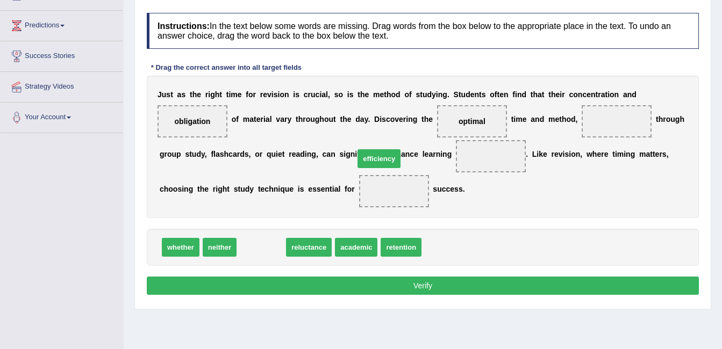
drag, startPoint x: 266, startPoint y: 261, endPoint x: 384, endPoint y: 173, distance: 147.4
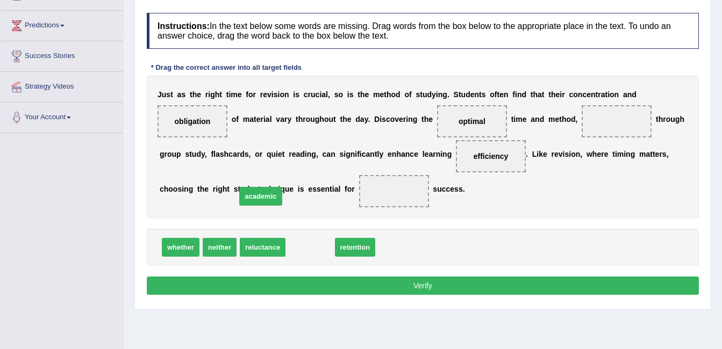
drag, startPoint x: 304, startPoint y: 263, endPoint x: 255, endPoint y: 212, distance: 71.1
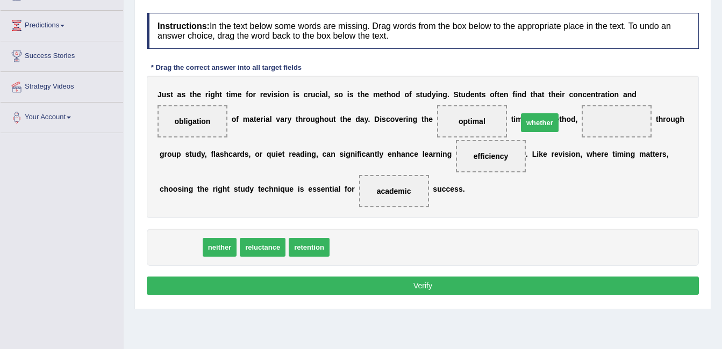
drag, startPoint x: 183, startPoint y: 267, endPoint x: 542, endPoint y: 142, distance: 380.2
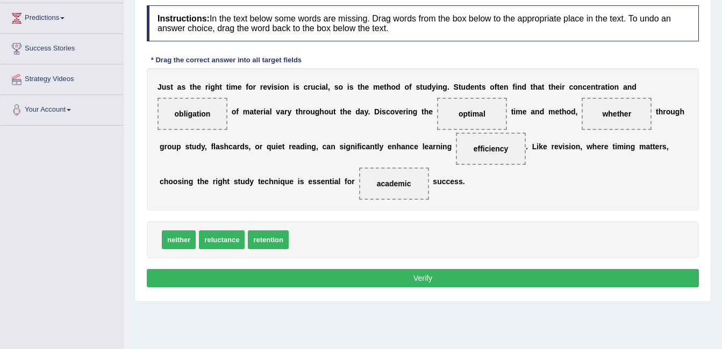
scroll to position [149, 0]
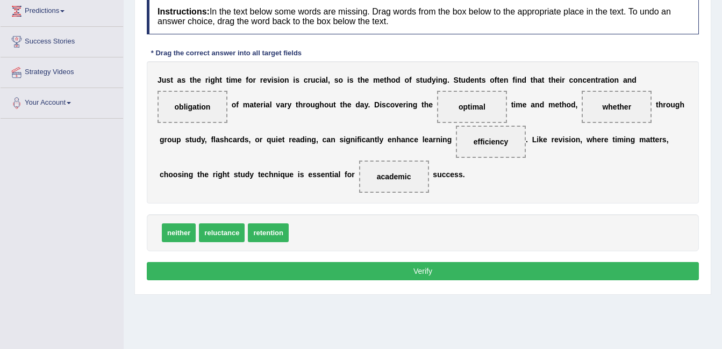
click at [447, 281] on button "Verify" at bounding box center [423, 271] width 552 height 18
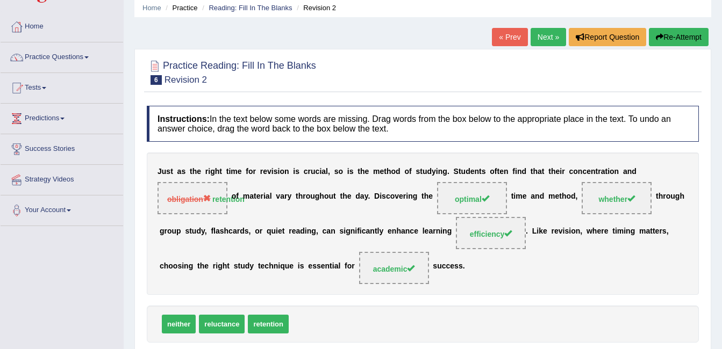
scroll to position [18, 0]
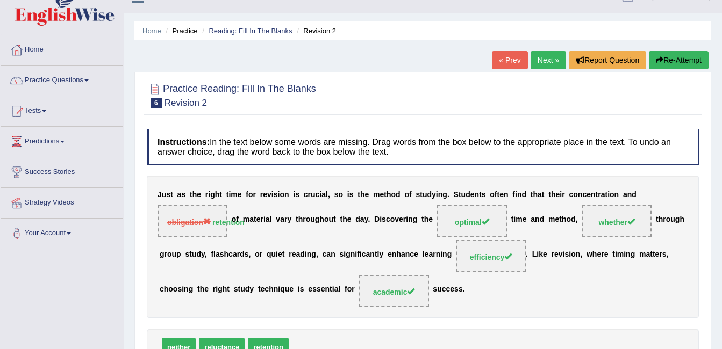
click at [548, 62] on link "Next »" at bounding box center [548, 60] width 35 height 18
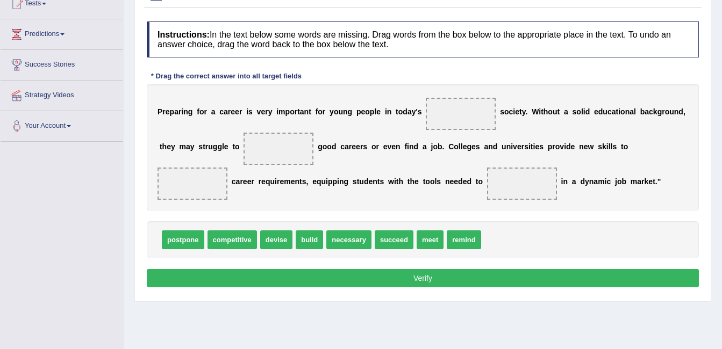
scroll to position [130, 0]
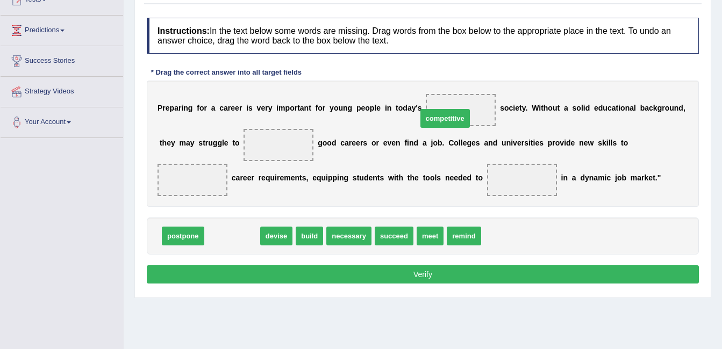
drag, startPoint x: 232, startPoint y: 239, endPoint x: 445, endPoint y: 122, distance: 243.3
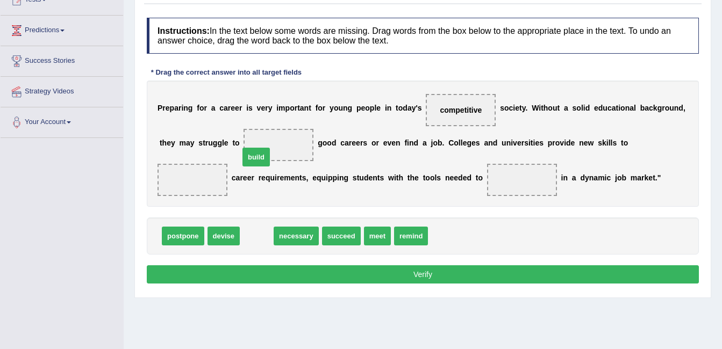
drag, startPoint x: 252, startPoint y: 234, endPoint x: 252, endPoint y: 153, distance: 80.7
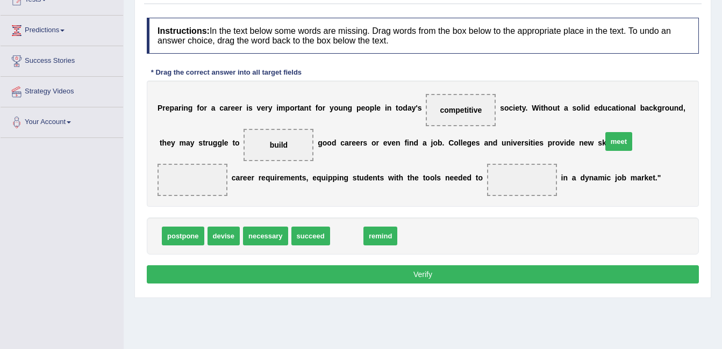
drag, startPoint x: 345, startPoint y: 237, endPoint x: 617, endPoint y: 141, distance: 288.9
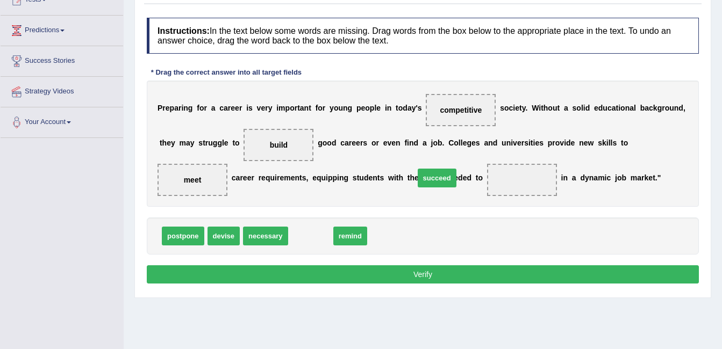
drag, startPoint x: 305, startPoint y: 239, endPoint x: 431, endPoint y: 181, distance: 139.1
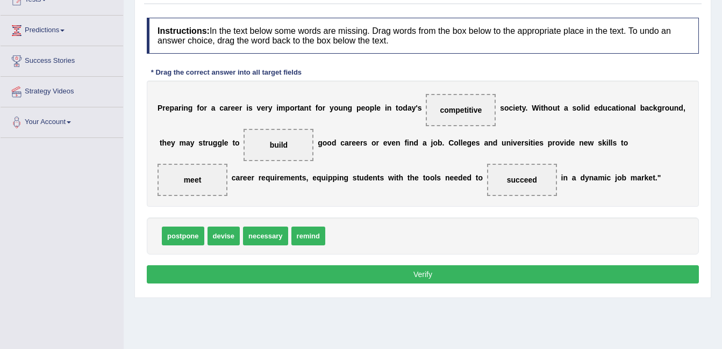
click at [508, 274] on button "Verify" at bounding box center [423, 275] width 552 height 18
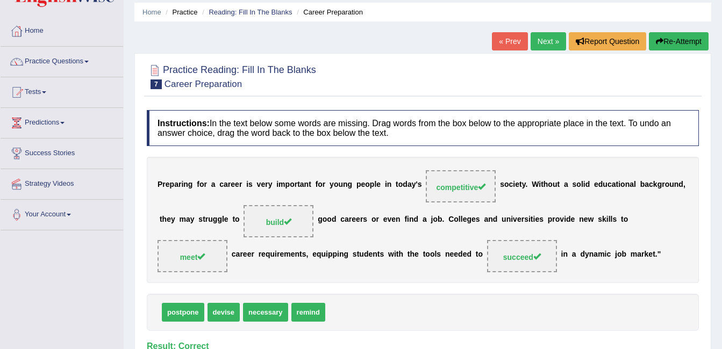
scroll to position [35, 0]
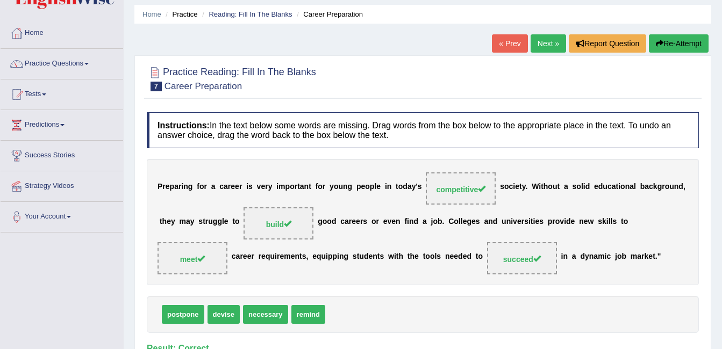
click at [89, 64] on span at bounding box center [86, 64] width 4 height 2
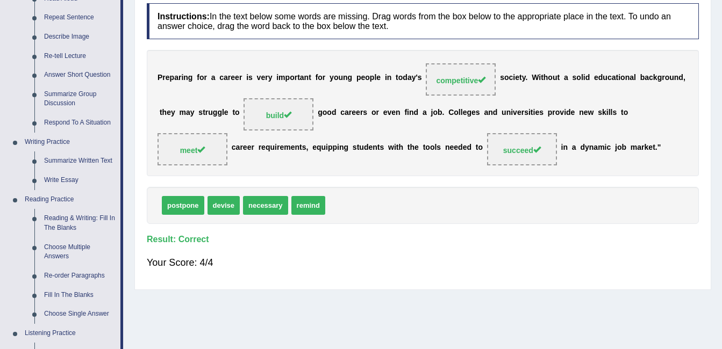
scroll to position [220, 0]
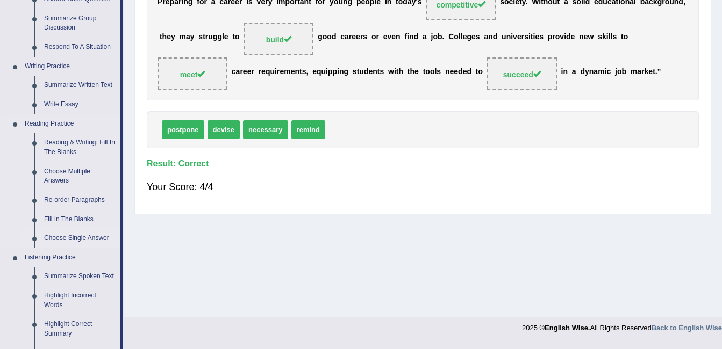
click at [83, 241] on link "Choose Single Answer" at bounding box center [79, 238] width 81 height 19
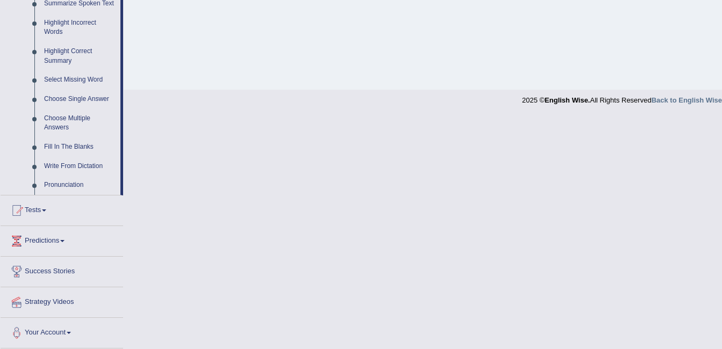
scroll to position [493, 0]
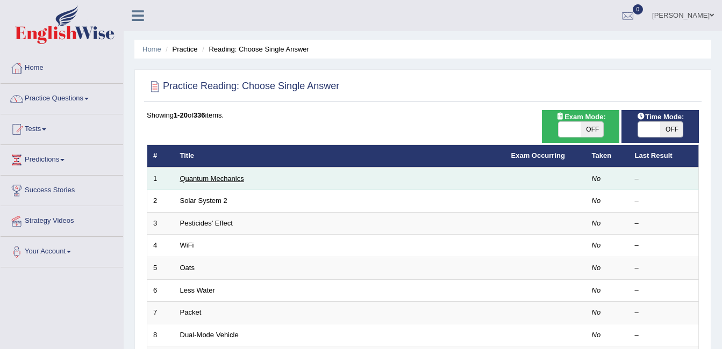
click at [240, 179] on link "Quantum Mechanics" at bounding box center [212, 179] width 64 height 8
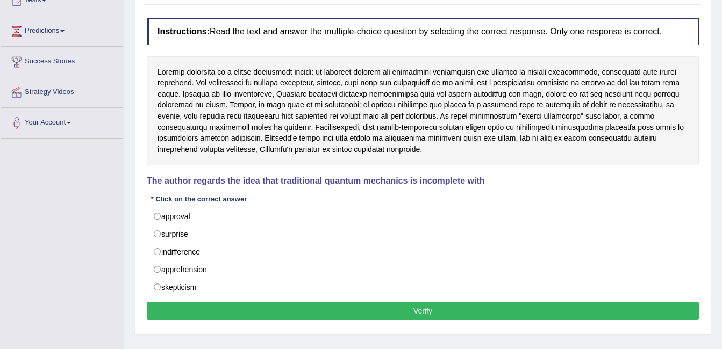
scroll to position [128, 0]
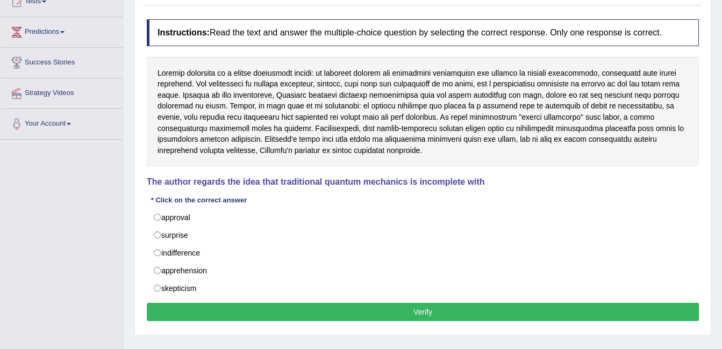
drag, startPoint x: 398, startPoint y: 107, endPoint x: 471, endPoint y: 94, distance: 73.7
click at [471, 94] on div at bounding box center [423, 112] width 552 height 110
click at [329, 106] on div at bounding box center [423, 112] width 552 height 110
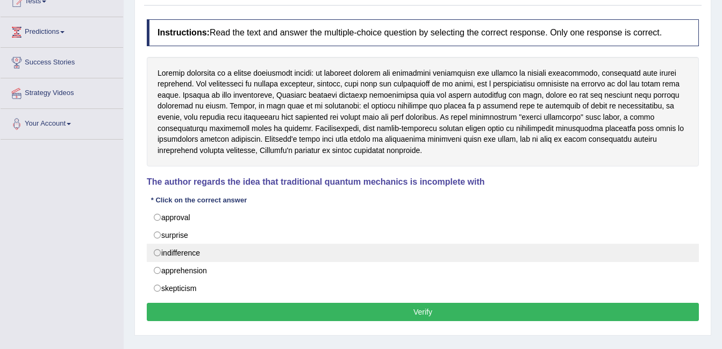
click at [189, 262] on label "indifference" at bounding box center [423, 253] width 552 height 18
radio input "true"
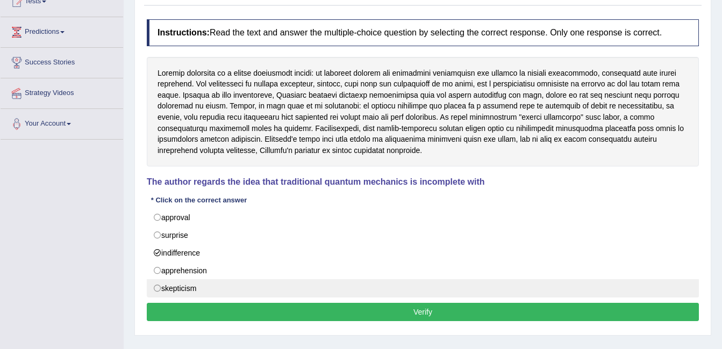
click at [214, 284] on label "skepticism" at bounding box center [423, 289] width 552 height 18
radio input "true"
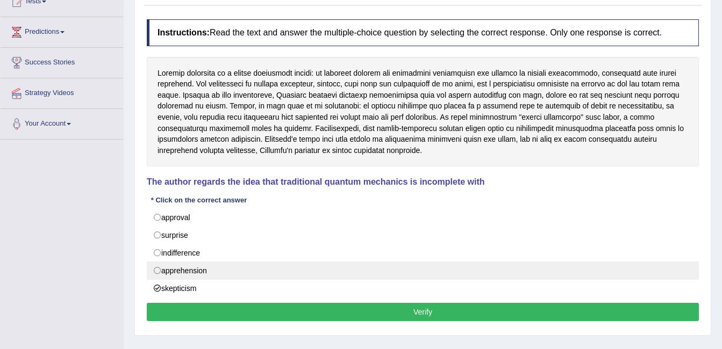
click at [209, 273] on label "apprehension" at bounding box center [423, 271] width 552 height 18
radio input "true"
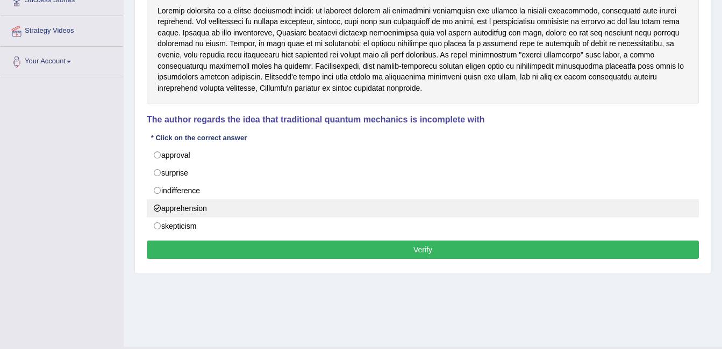
scroll to position [195, 0]
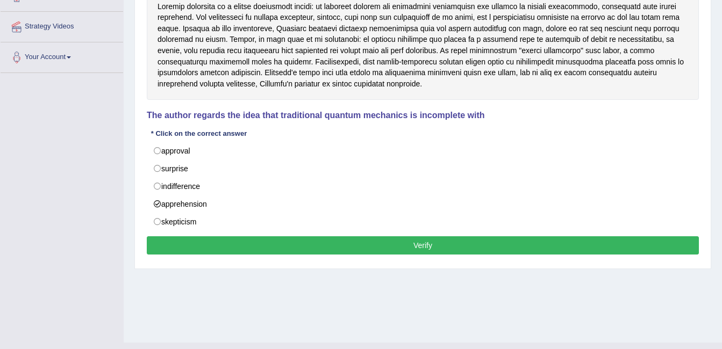
click at [279, 252] on button "Verify" at bounding box center [423, 246] width 552 height 18
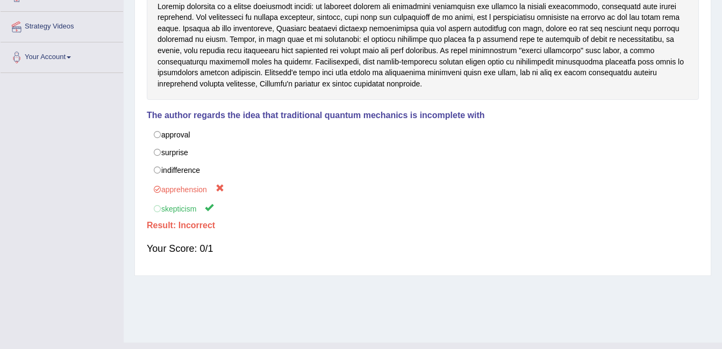
click at [212, 216] on label "skepticism" at bounding box center [423, 208] width 552 height 20
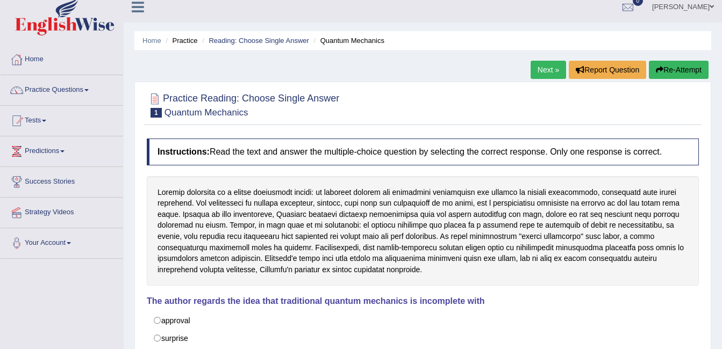
scroll to position [0, 0]
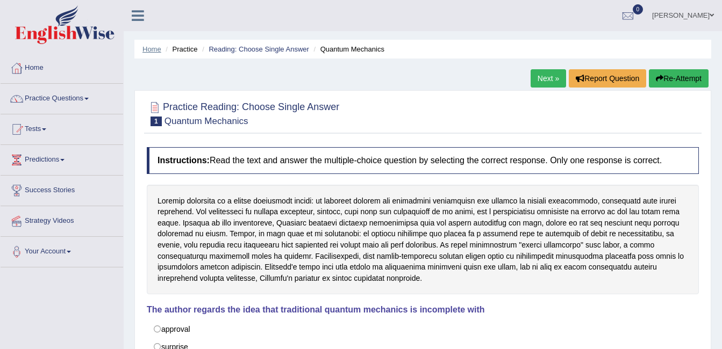
click at [153, 49] on link "Home" at bounding box center [151, 49] width 19 height 8
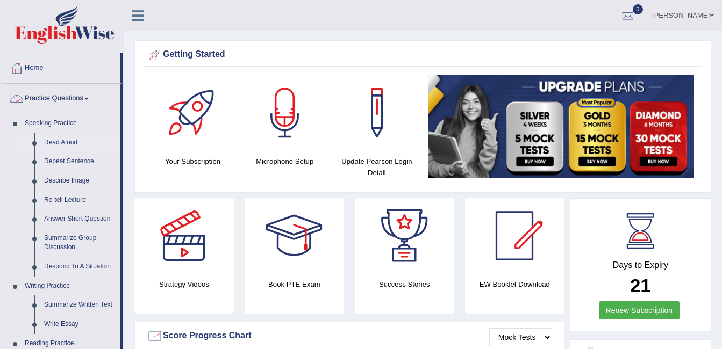
click at [82, 141] on link "Read Aloud" at bounding box center [79, 142] width 81 height 19
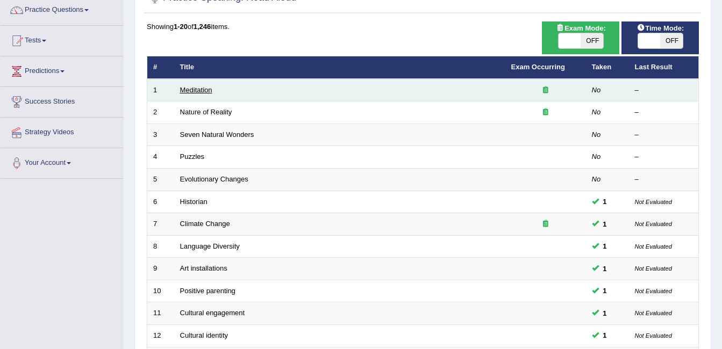
click at [210, 90] on link "Meditation" at bounding box center [196, 90] width 32 height 8
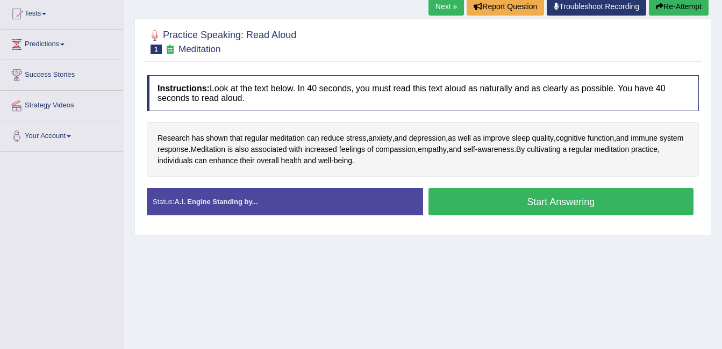
click at [539, 201] on button "Start Answering" at bounding box center [562, 201] width 266 height 27
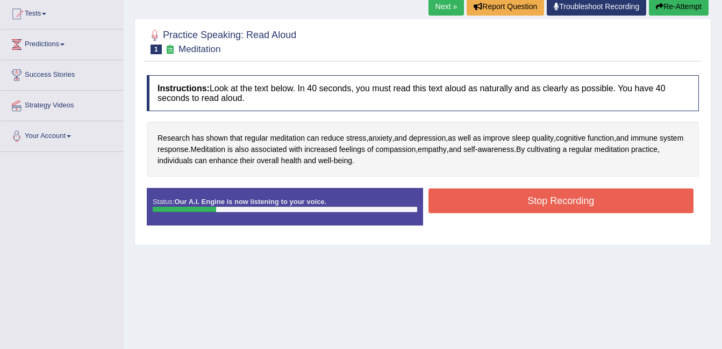
click at [573, 198] on button "Stop Recording" at bounding box center [562, 201] width 266 height 25
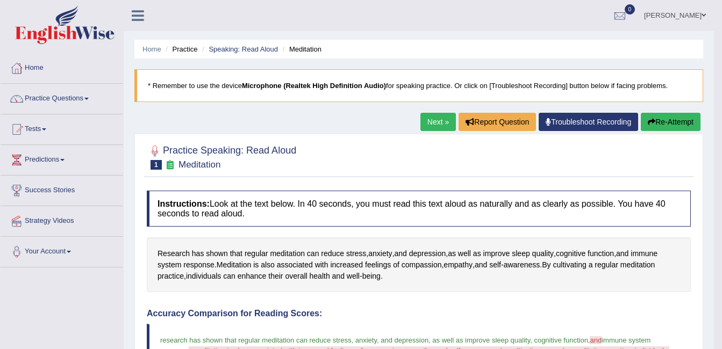
click at [434, 126] on link "Next »" at bounding box center [437, 122] width 35 height 18
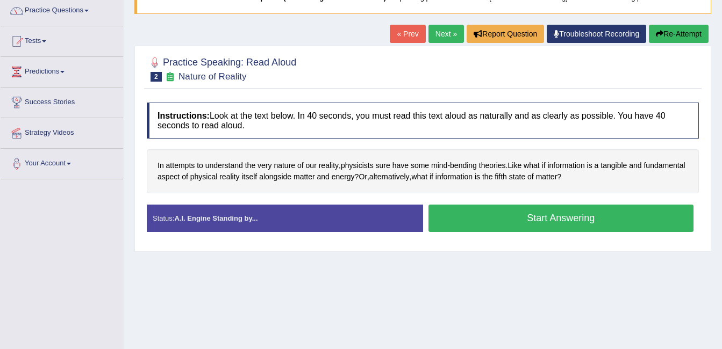
scroll to position [91, 0]
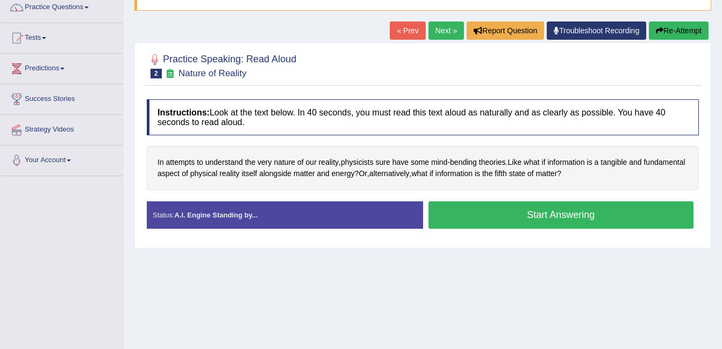
click at [554, 218] on button "Start Answering" at bounding box center [562, 215] width 266 height 27
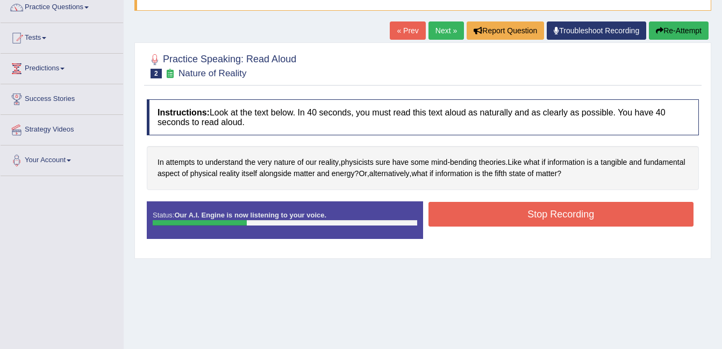
click at [565, 208] on button "Stop Recording" at bounding box center [562, 214] width 266 height 25
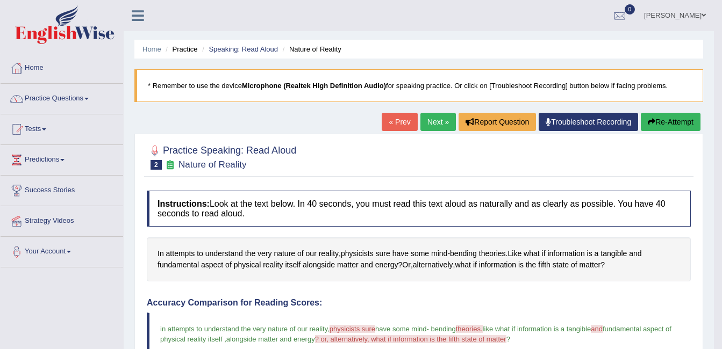
scroll to position [1, 0]
click at [445, 124] on link "Next »" at bounding box center [437, 121] width 35 height 18
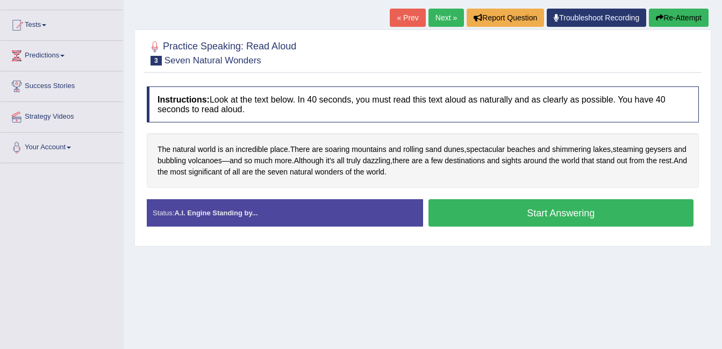
click at [518, 209] on button "Start Answering" at bounding box center [562, 212] width 266 height 27
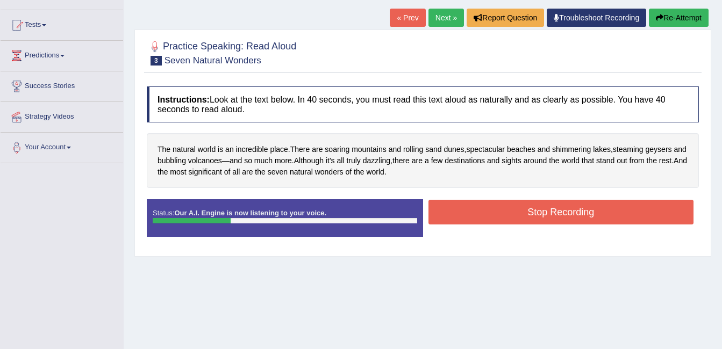
click at [574, 211] on button "Stop Recording" at bounding box center [562, 212] width 266 height 25
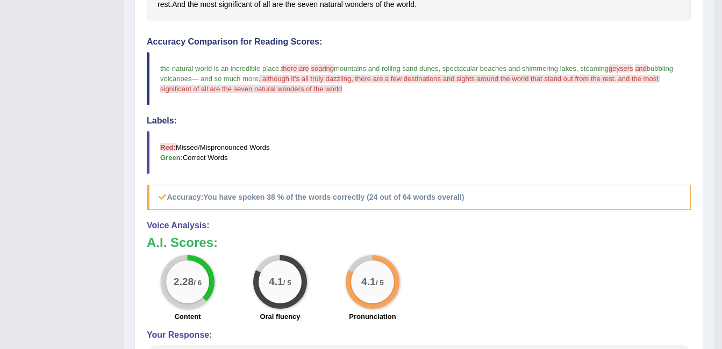
scroll to position [241, 0]
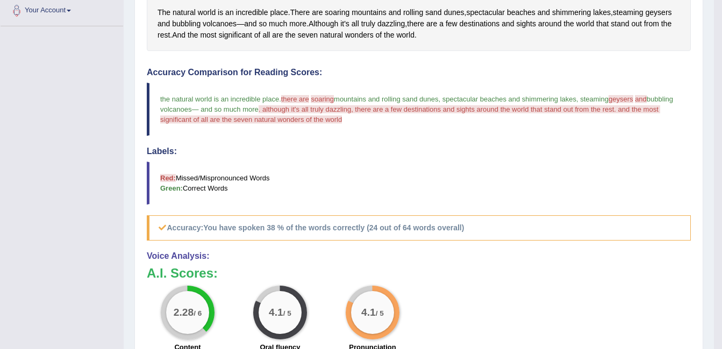
click at [311, 99] on span at bounding box center [310, 99] width 2 height 8
click at [322, 96] on span "soaring" at bounding box center [322, 99] width 23 height 8
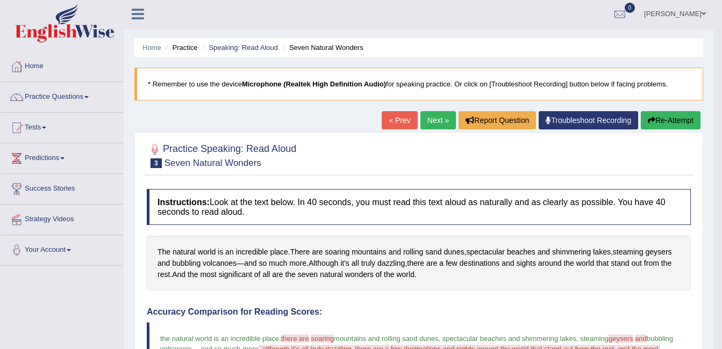
scroll to position [0, 0]
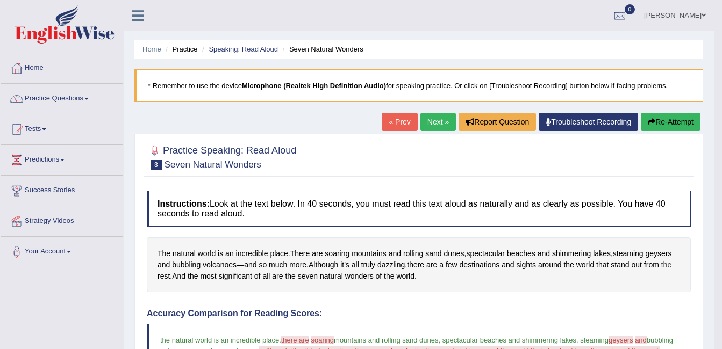
click at [670, 269] on span "the" at bounding box center [666, 265] width 10 height 11
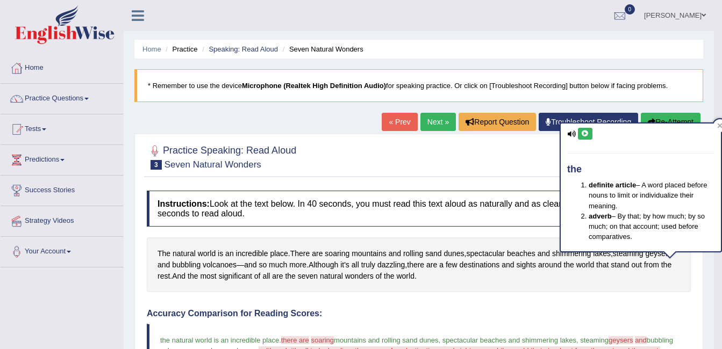
click at [428, 121] on link "Next »" at bounding box center [437, 122] width 35 height 18
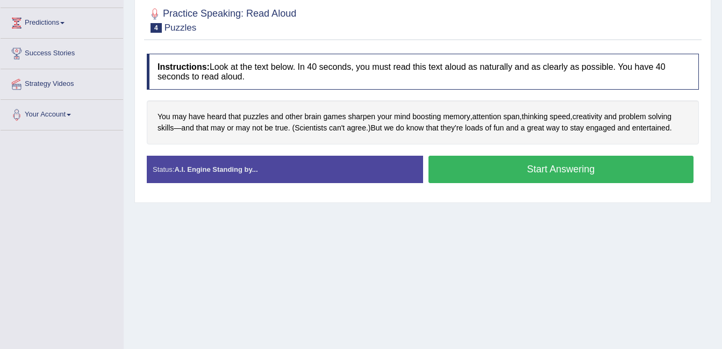
click at [555, 162] on button "Start Answering" at bounding box center [562, 169] width 266 height 27
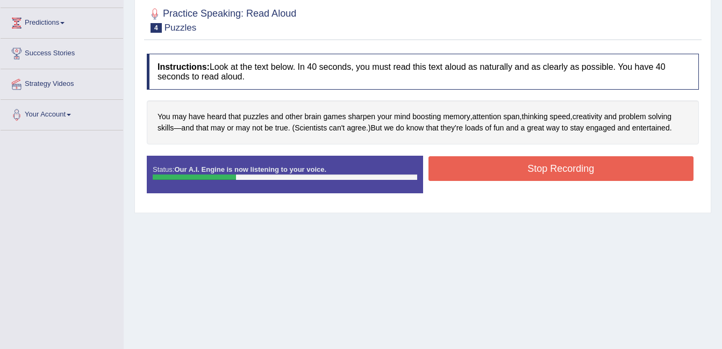
click at [578, 179] on button "Stop Recording" at bounding box center [562, 168] width 266 height 25
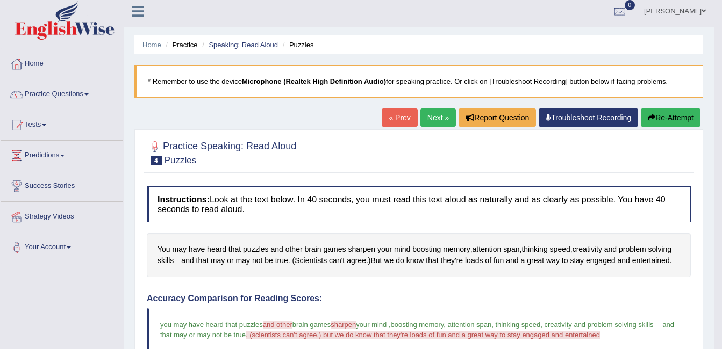
scroll to position [1, 0]
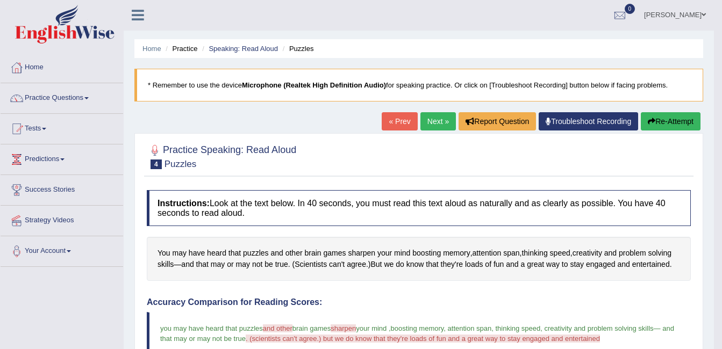
click at [434, 118] on link "Next »" at bounding box center [437, 121] width 35 height 18
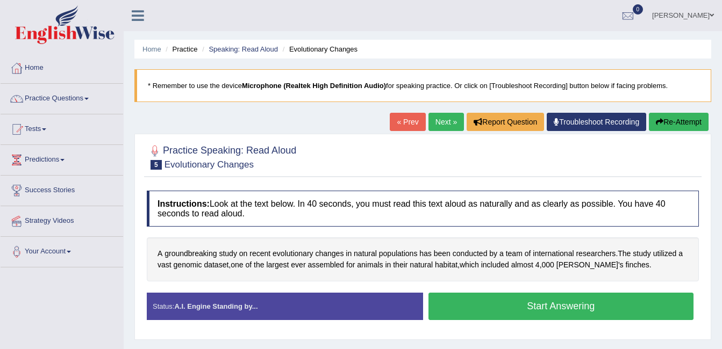
click at [508, 313] on button "Start Answering" at bounding box center [562, 306] width 266 height 27
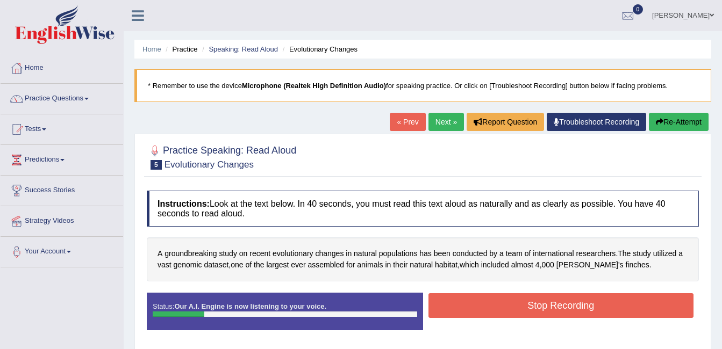
click at [631, 304] on button "Stop Recording" at bounding box center [562, 306] width 266 height 25
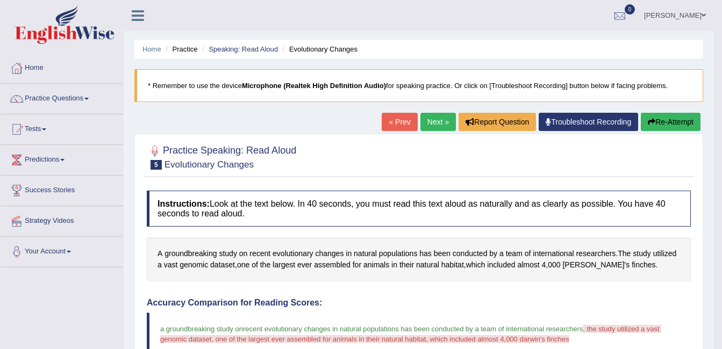
click at [430, 129] on link "Next »" at bounding box center [437, 122] width 35 height 18
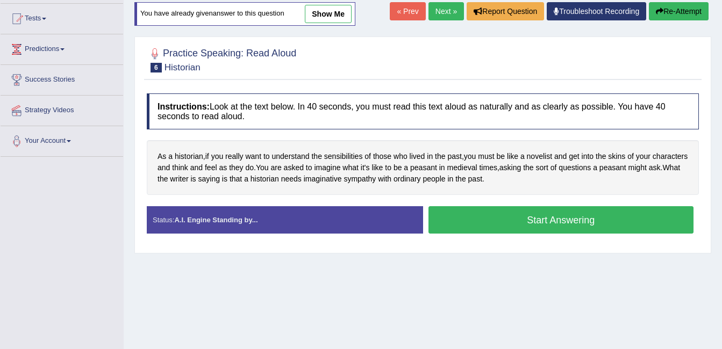
scroll to position [111, 0]
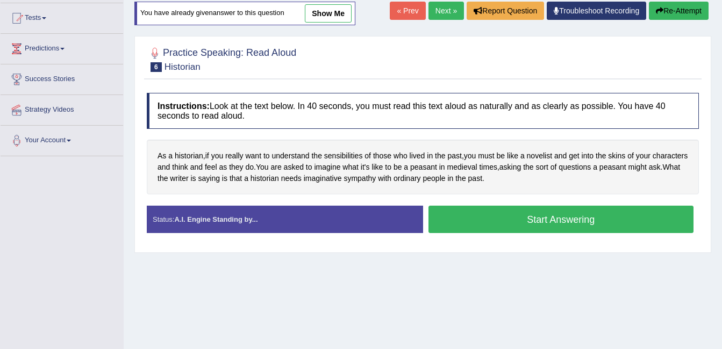
click at [566, 218] on button "Start Answering" at bounding box center [562, 219] width 266 height 27
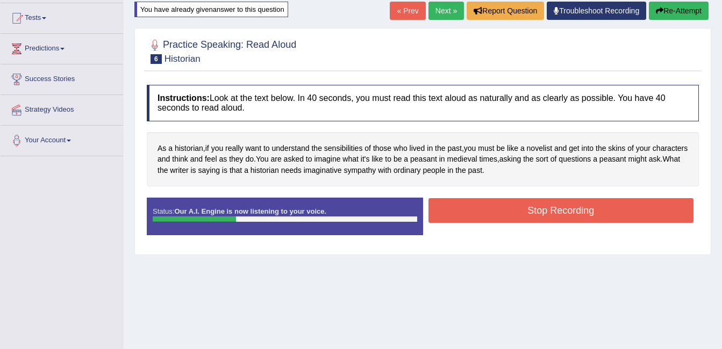
click at [589, 198] on div "Start Answering" at bounding box center [561, 198] width 276 height 1
click at [570, 215] on button "Stop Recording" at bounding box center [562, 210] width 266 height 25
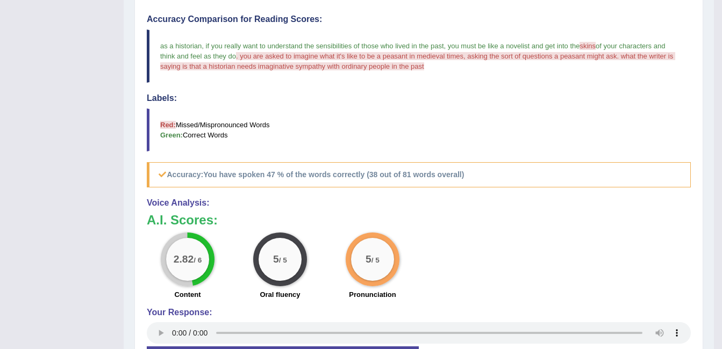
scroll to position [302, 0]
